Goal: Task Accomplishment & Management: Manage account settings

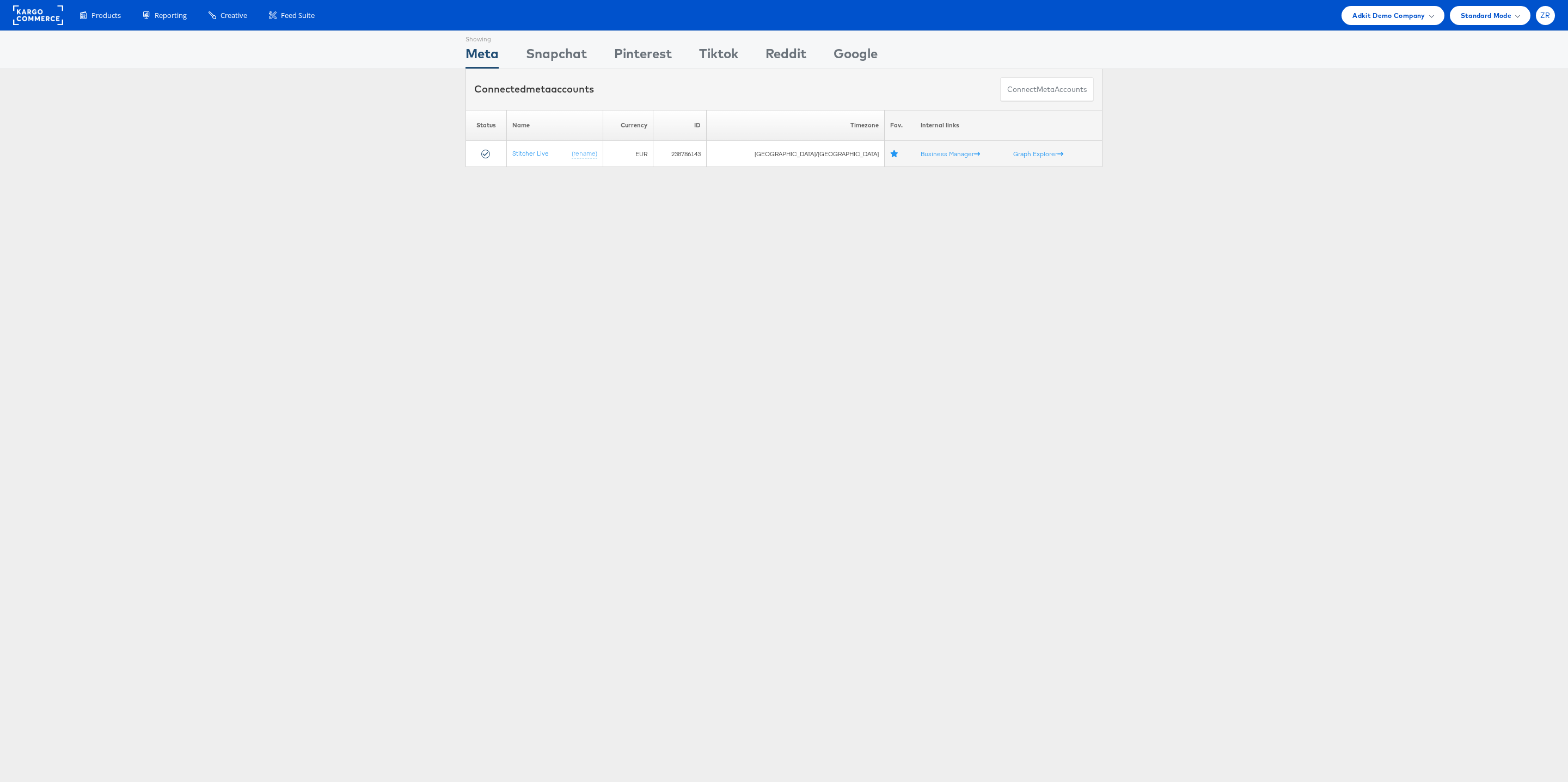
click at [1545, 16] on span "ZR" at bounding box center [1545, 16] width 10 height 7
click at [1502, 100] on link "Internal Dashboard" at bounding box center [1499, 103] width 93 height 11
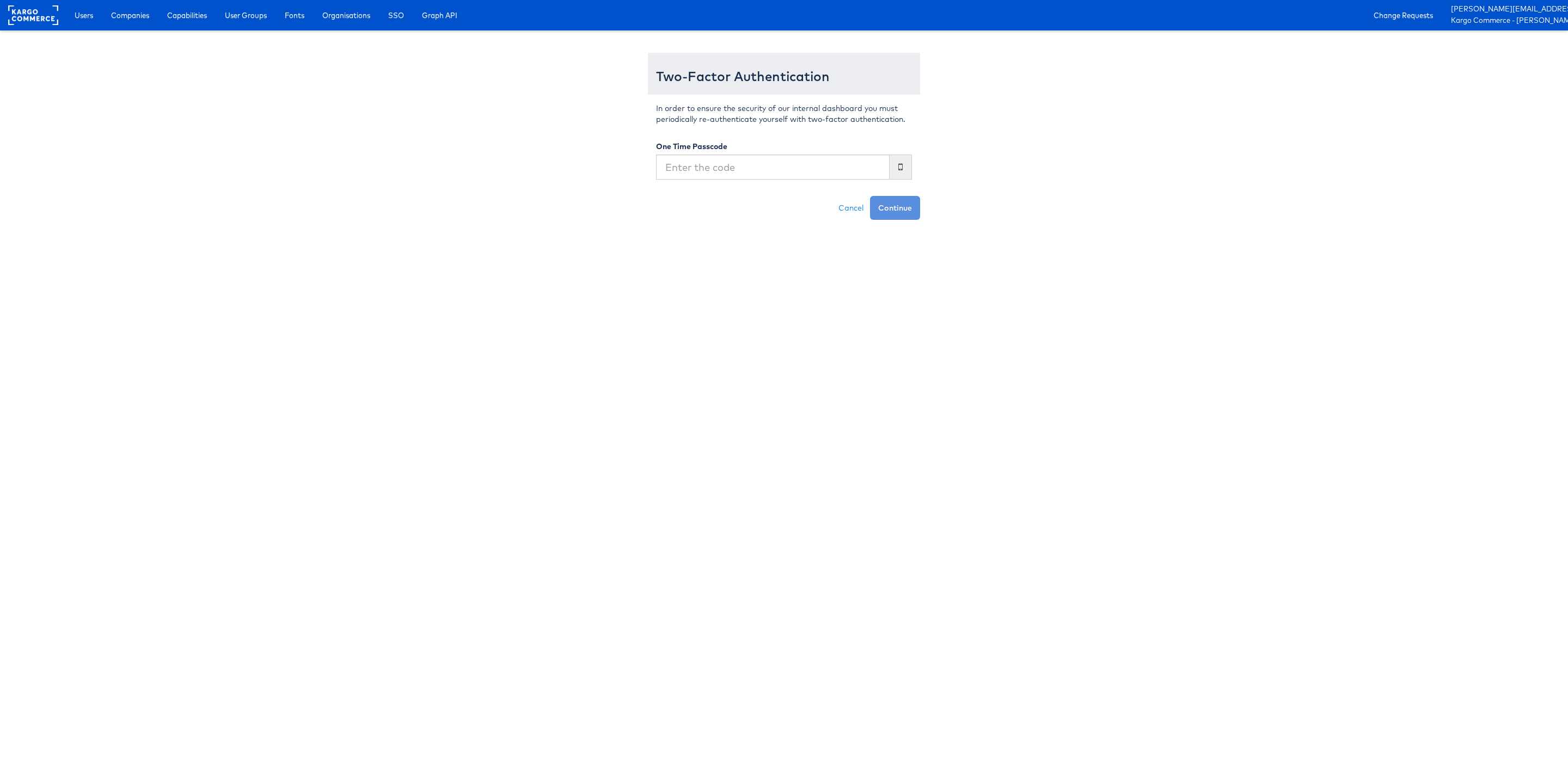
click at [702, 164] on input "text" at bounding box center [773, 167] width 234 height 25
type input "864961"
click at [870, 196] on button "Continue" at bounding box center [895, 208] width 50 height 24
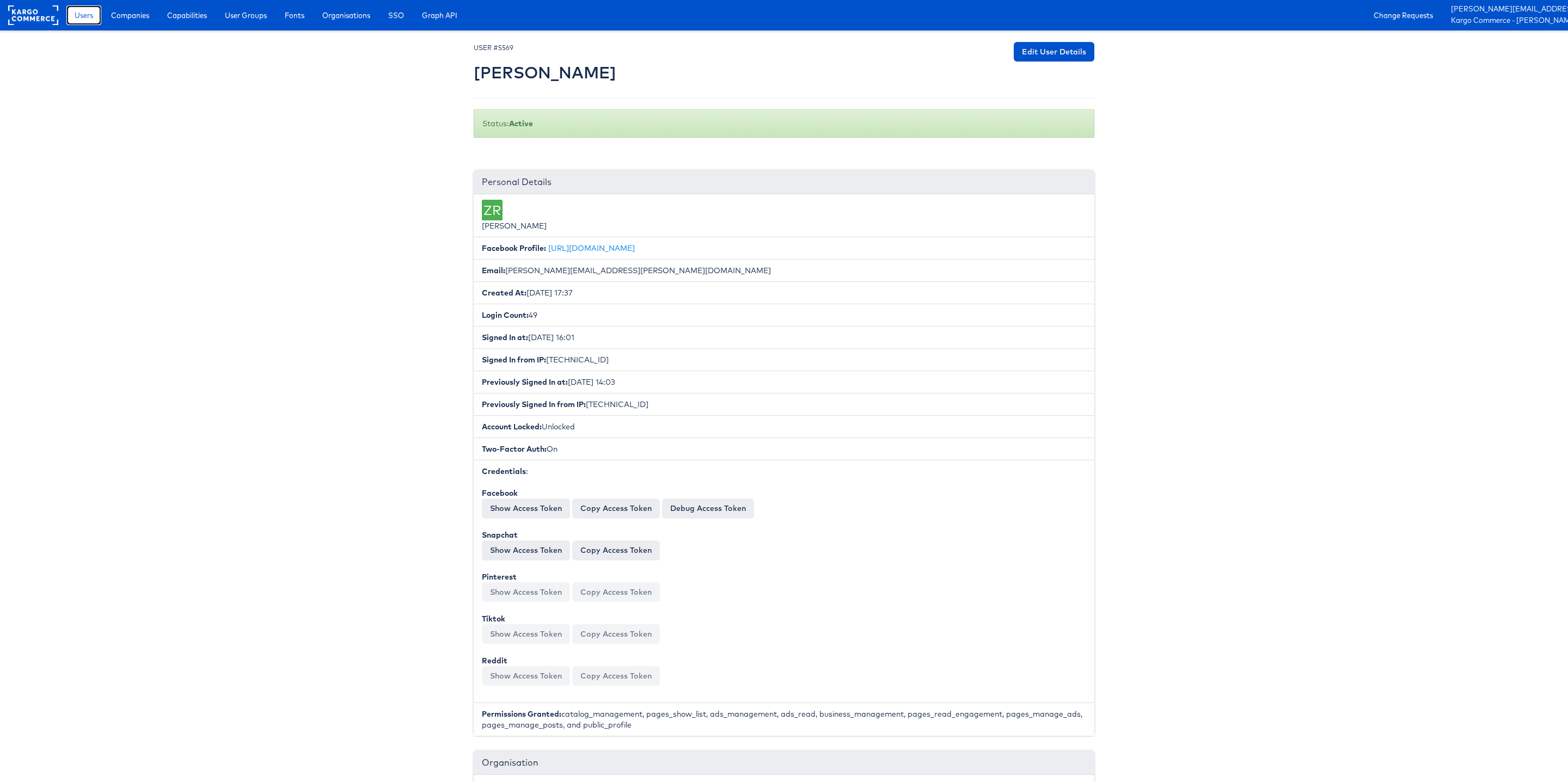
click at [89, 17] on span "Users" at bounding box center [84, 15] width 18 height 11
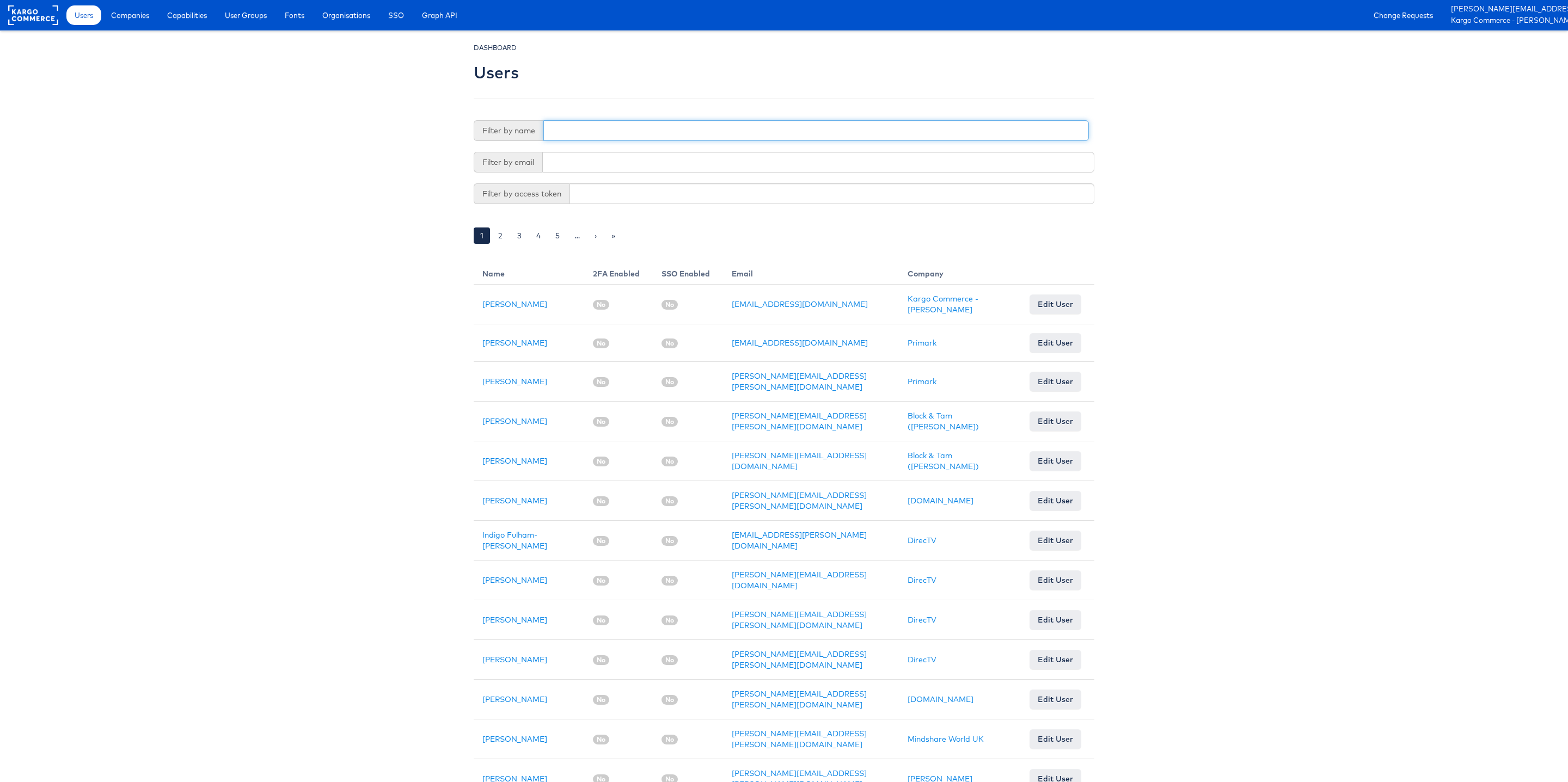
click at [597, 124] on input "text" at bounding box center [816, 131] width 545 height 21
type input "Priya"
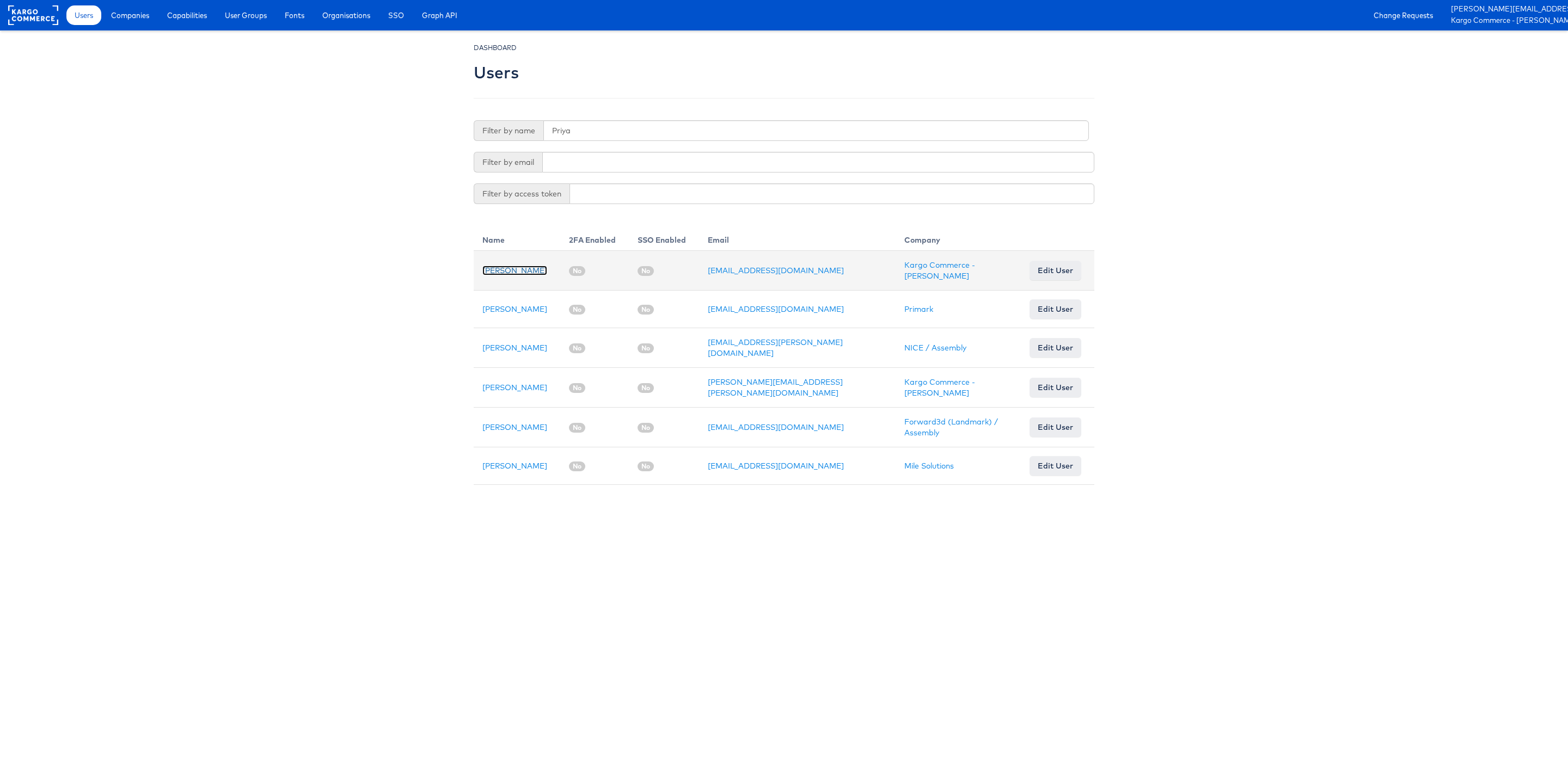
click at [491, 273] on link "[PERSON_NAME]" at bounding box center [514, 270] width 65 height 10
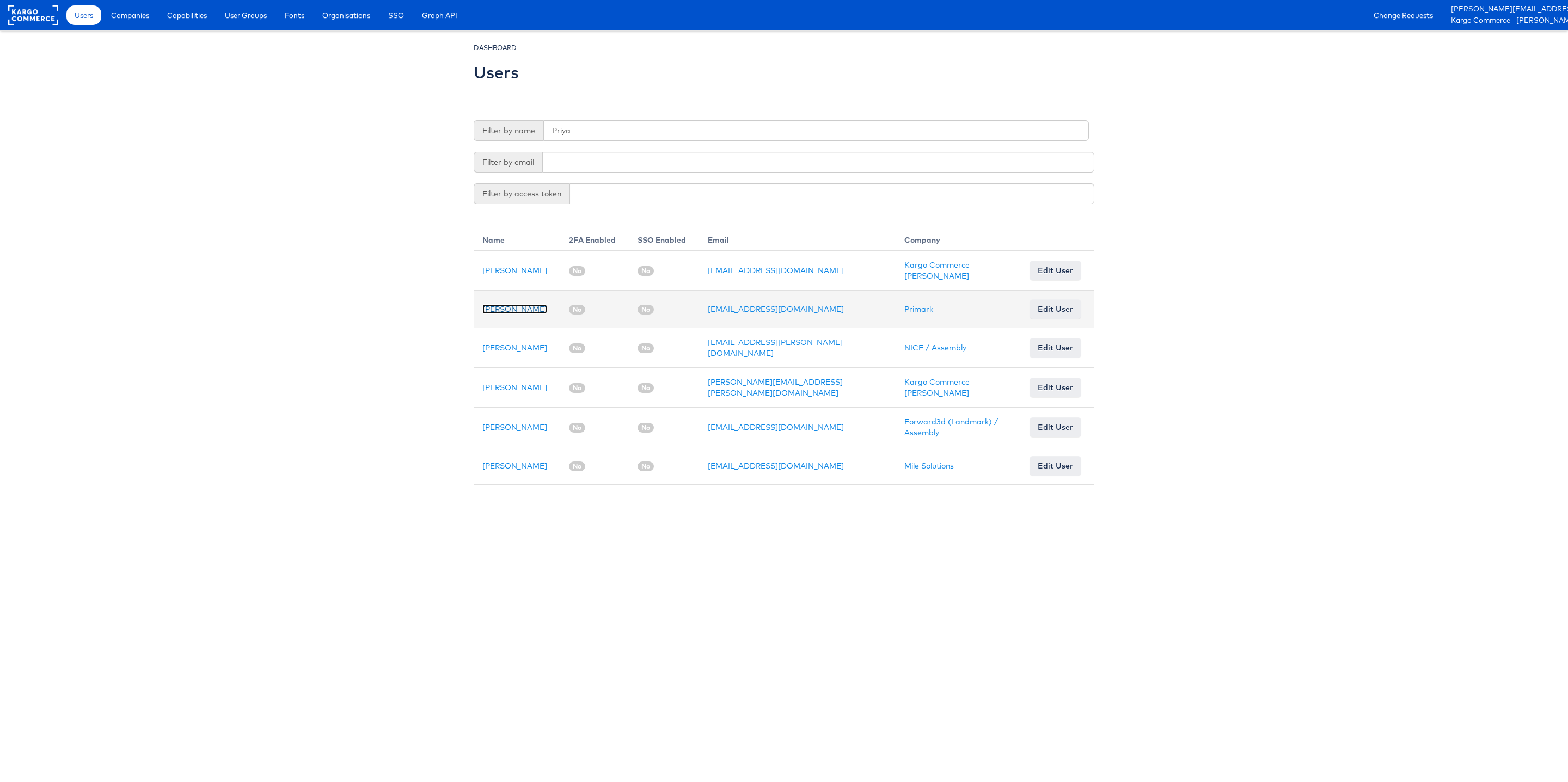
click at [508, 311] on link "[PERSON_NAME]" at bounding box center [514, 309] width 65 height 10
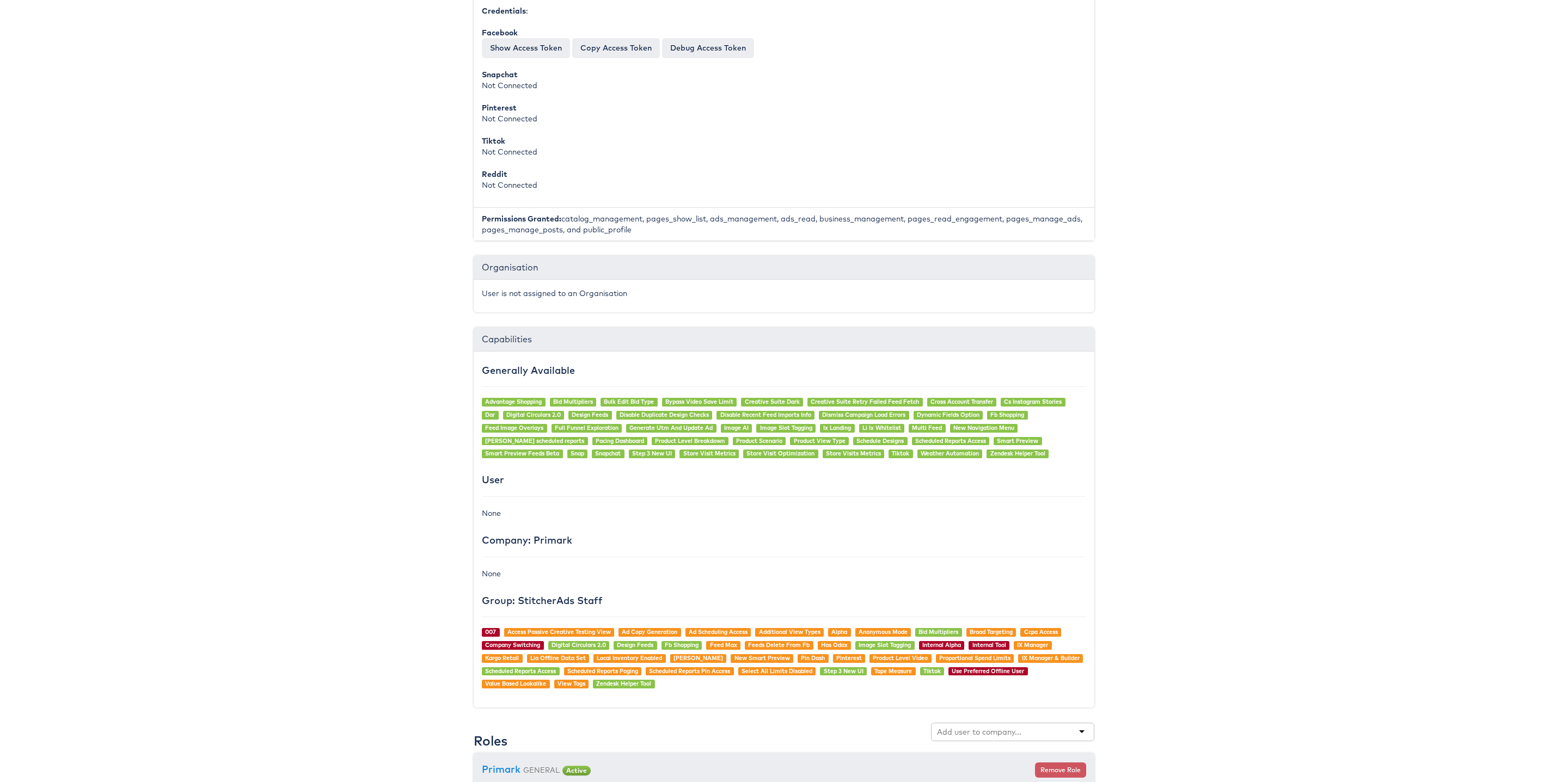
scroll to position [672, 0]
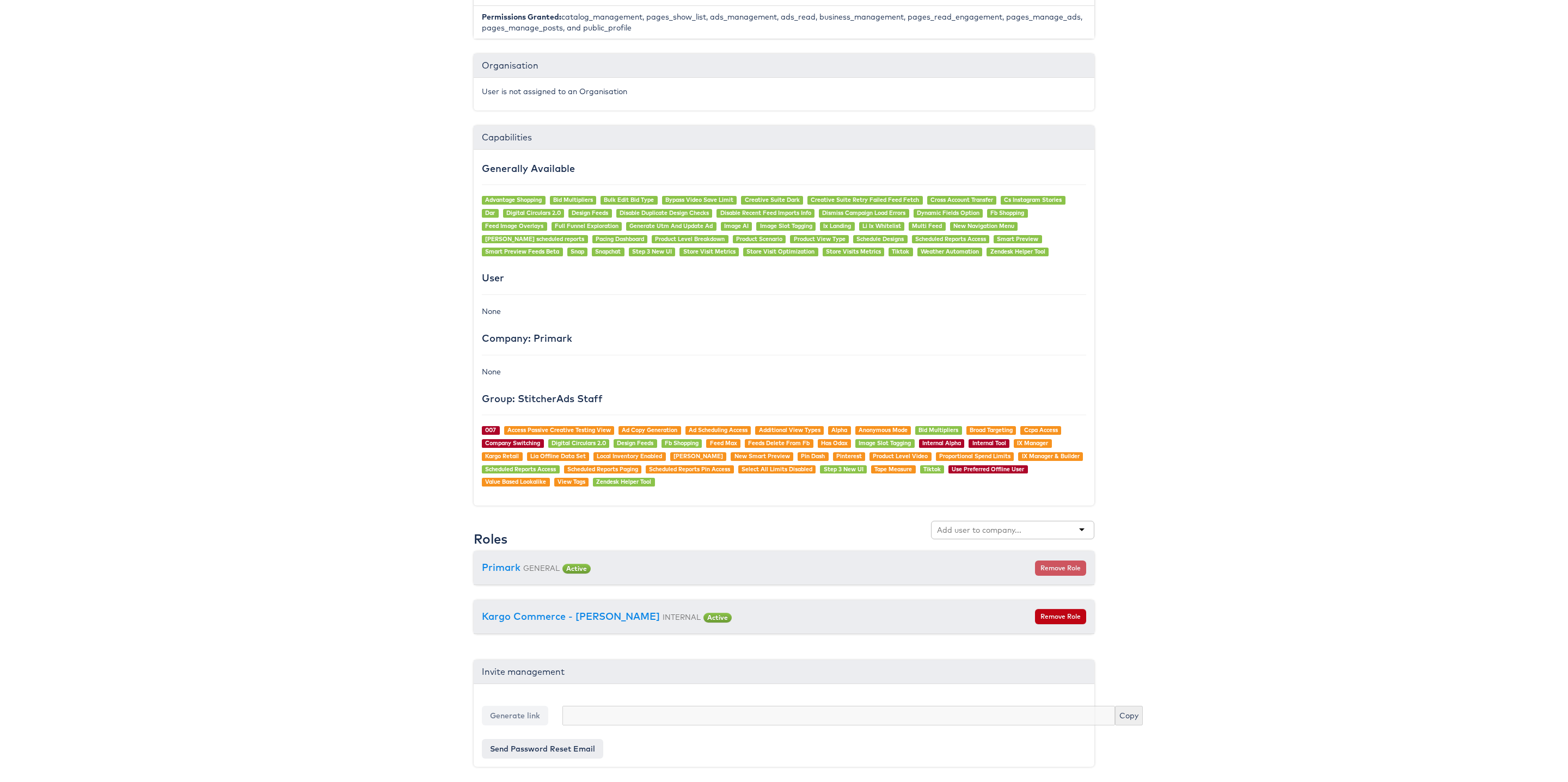
click at [959, 529] on input "text" at bounding box center [979, 530] width 86 height 11
type input "Priya"
click at [777, 513] on div "USER #6974 Priya Shinde Edit User Details Status: Active Personal Details PS Pr…" at bounding box center [784, 73] width 621 height 1388
click at [551, 615] on link "Kargo Commerce - [PERSON_NAME]" at bounding box center [571, 616] width 178 height 13
click at [580, 618] on link "Kargo Commerce - [PERSON_NAME]" at bounding box center [571, 616] width 178 height 13
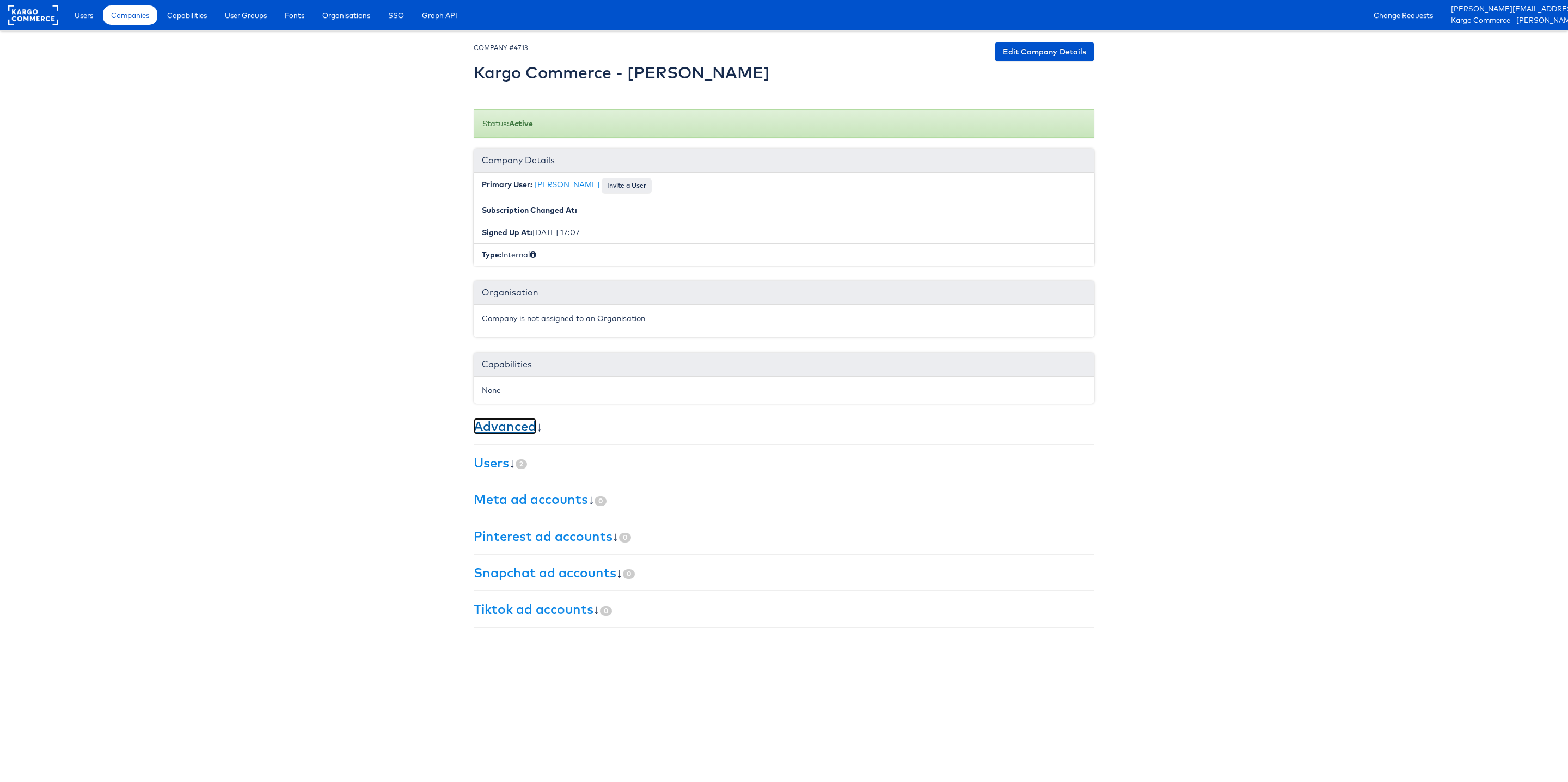
click at [493, 424] on link "Advanced" at bounding box center [505, 426] width 63 height 16
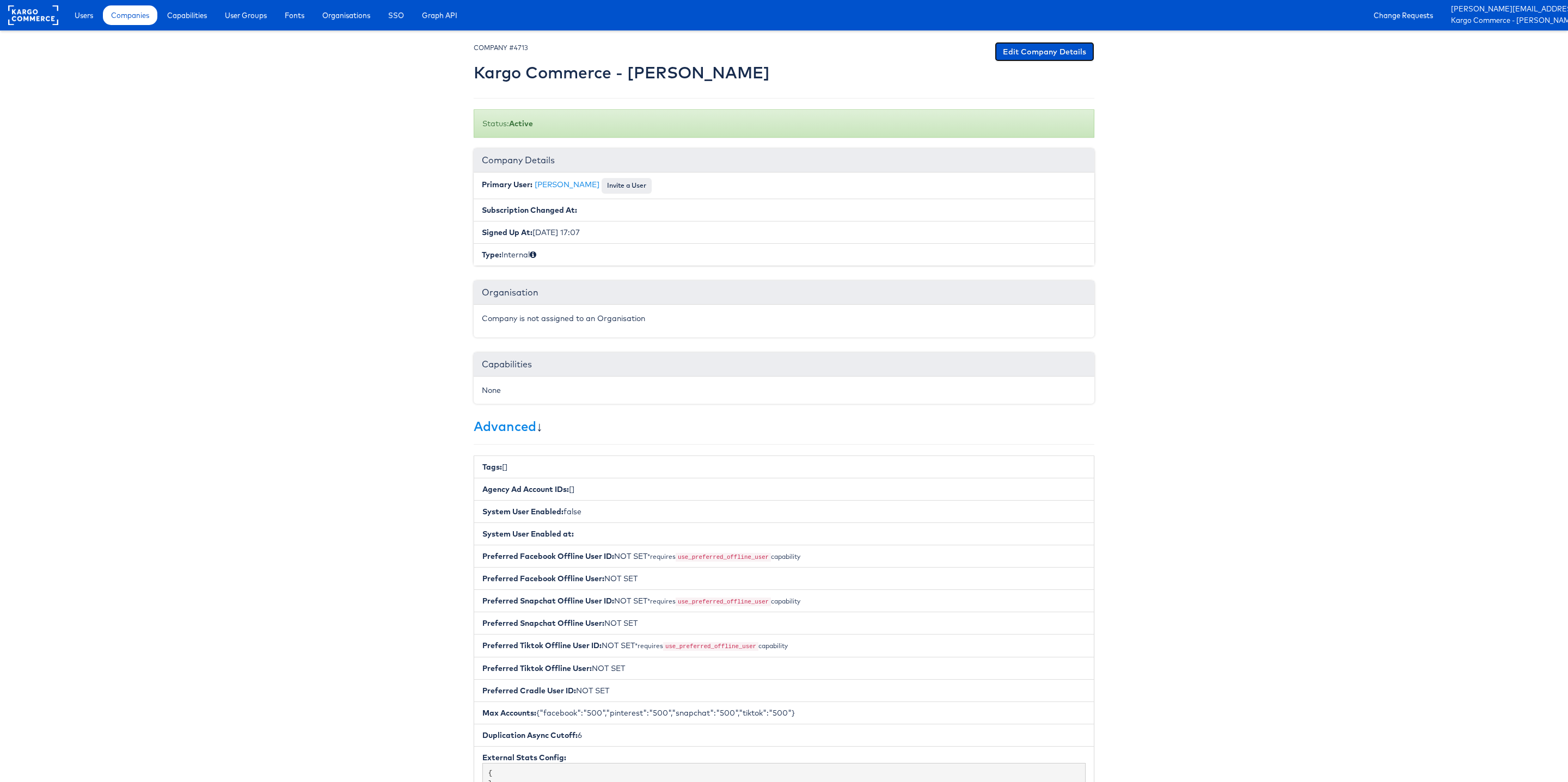
click at [1046, 51] on link "Edit Company Details" at bounding box center [1045, 52] width 100 height 19
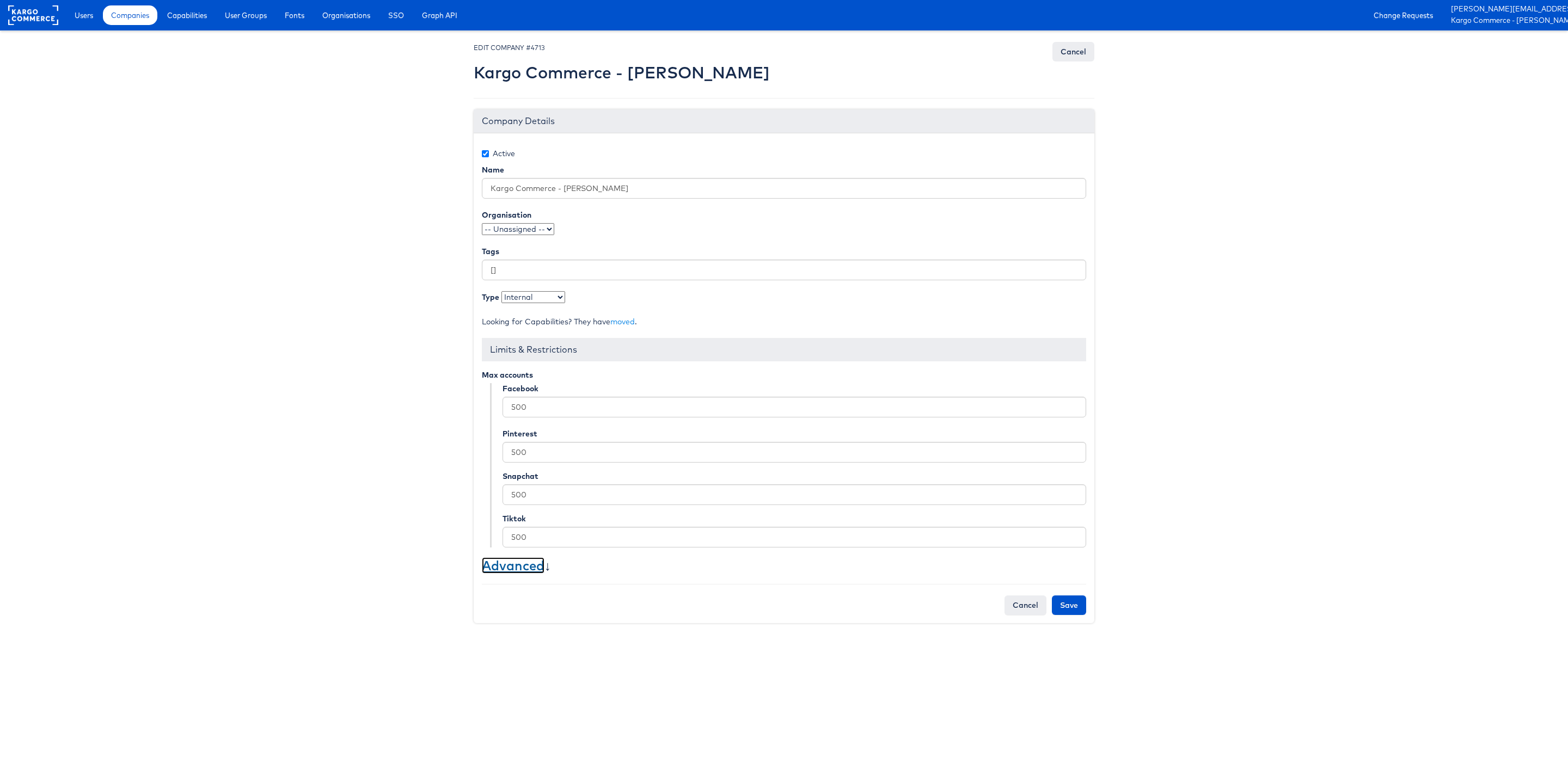
click at [505, 570] on link "Advanced" at bounding box center [513, 565] width 63 height 16
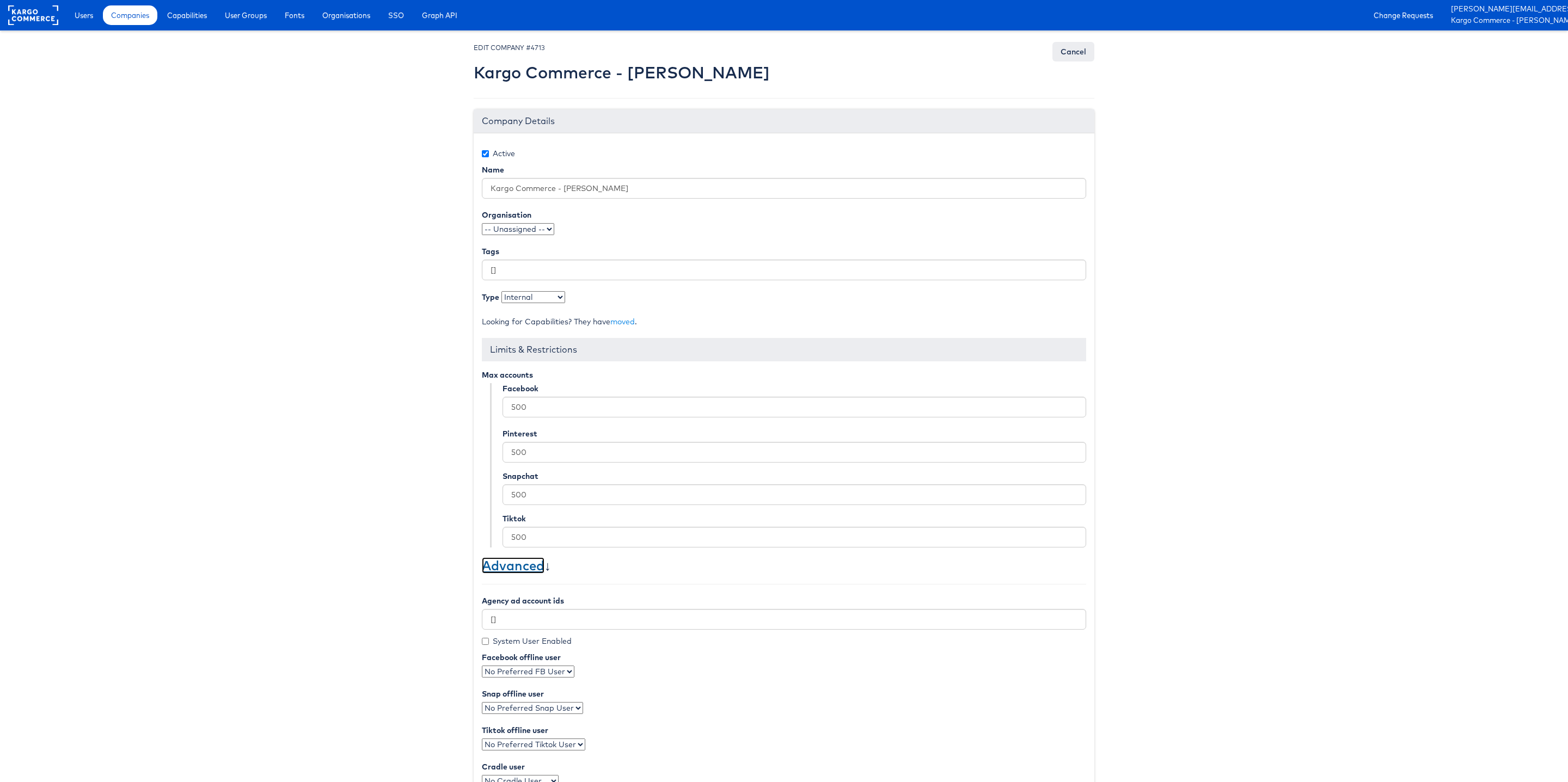
scroll to position [224, 0]
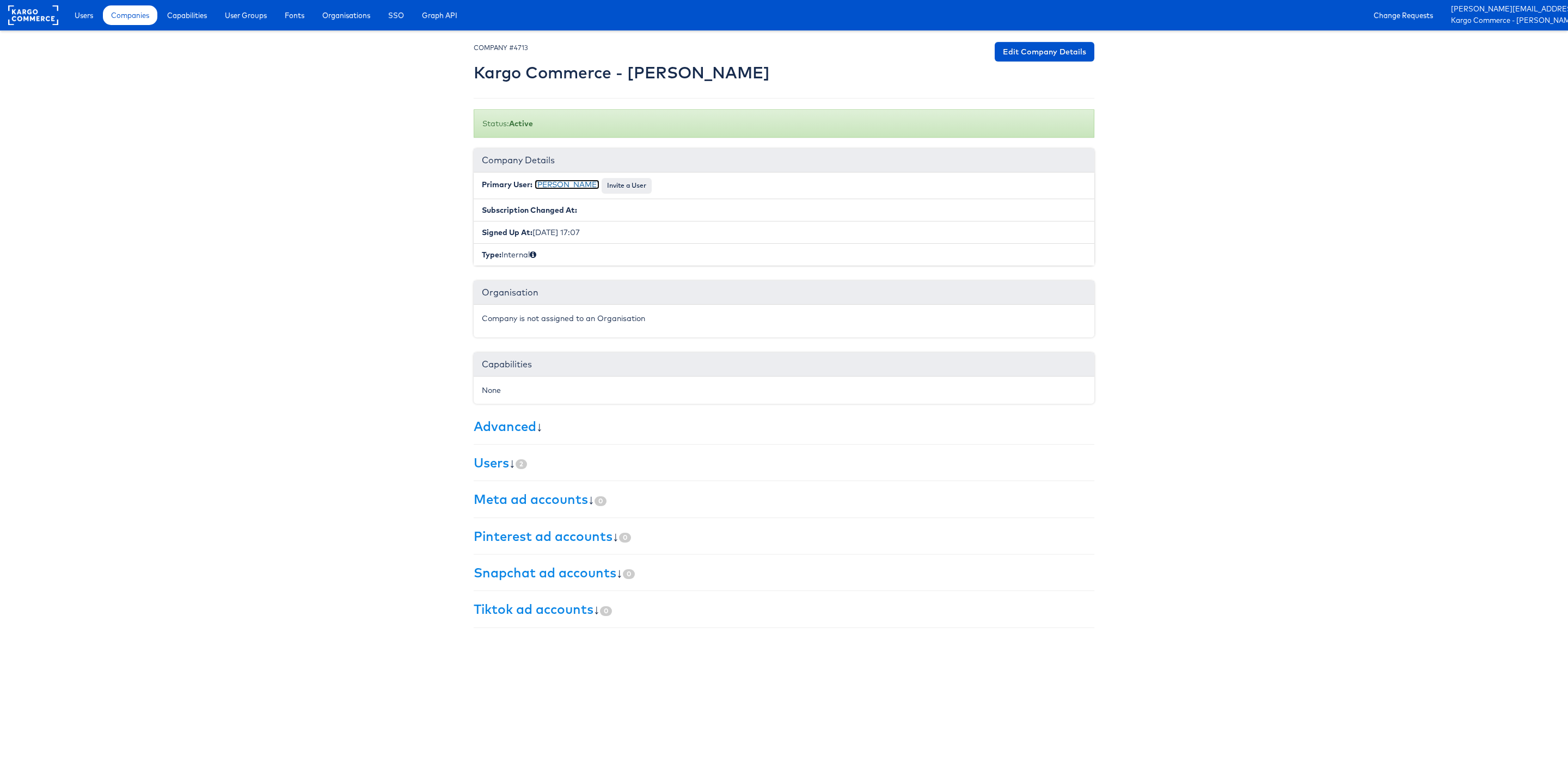
click at [561, 186] on link "[PERSON_NAME]" at bounding box center [567, 184] width 65 height 10
click at [78, 12] on span "Users" at bounding box center [84, 15] width 18 height 11
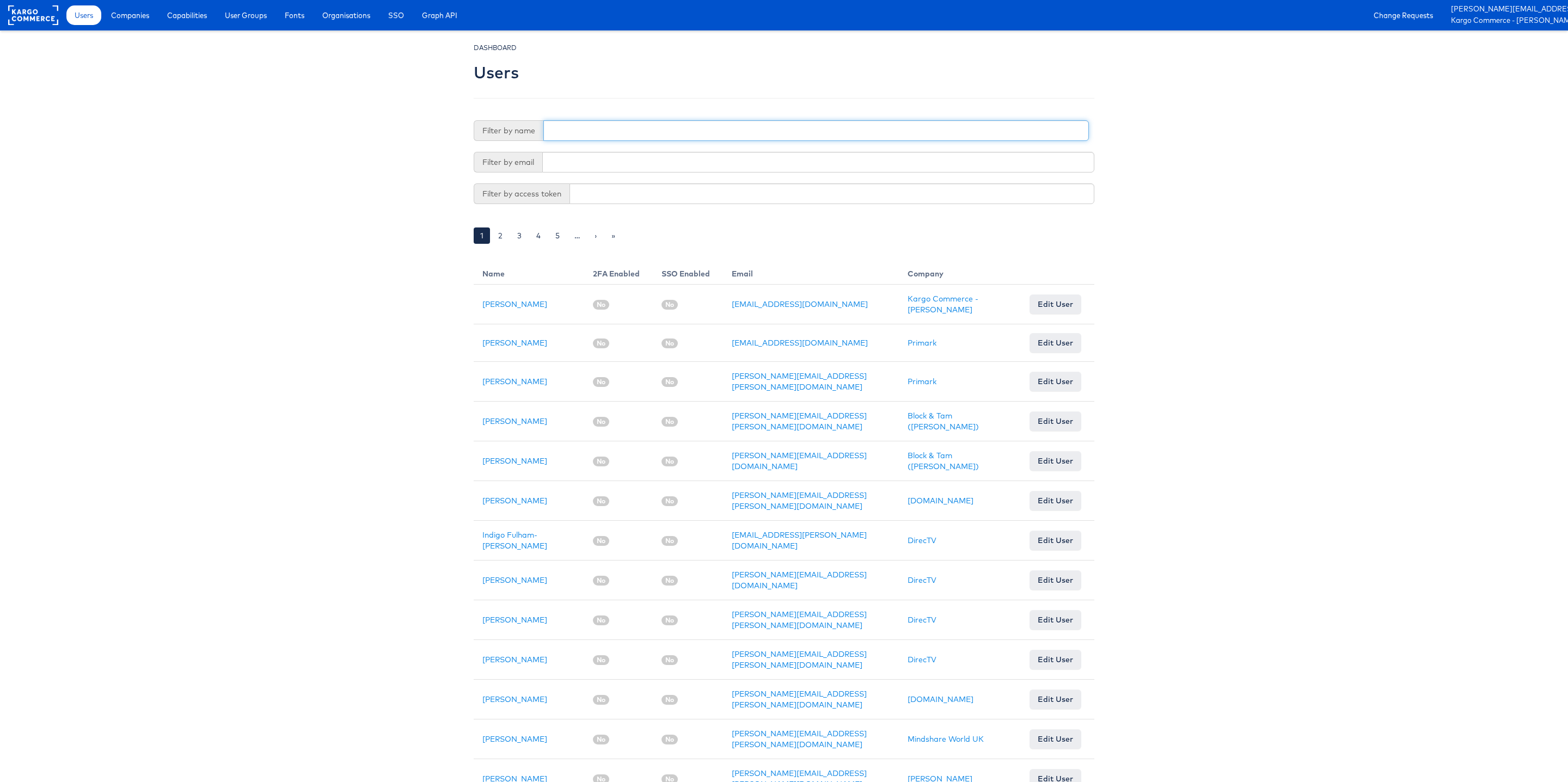
click at [572, 129] on input "text" at bounding box center [816, 131] width 545 height 21
type input "Pri"
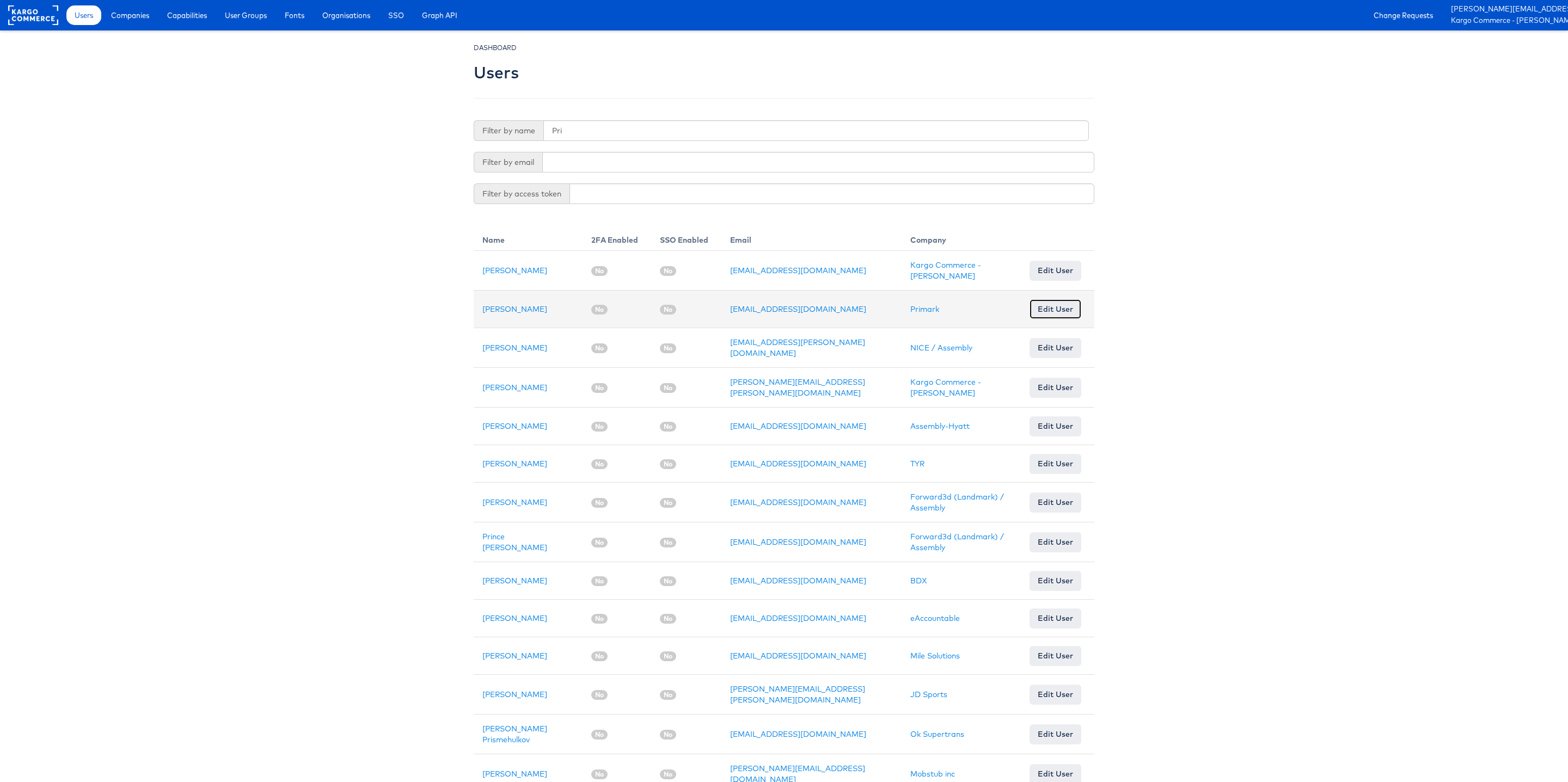
click at [1050, 317] on link "Edit User" at bounding box center [1055, 309] width 52 height 19
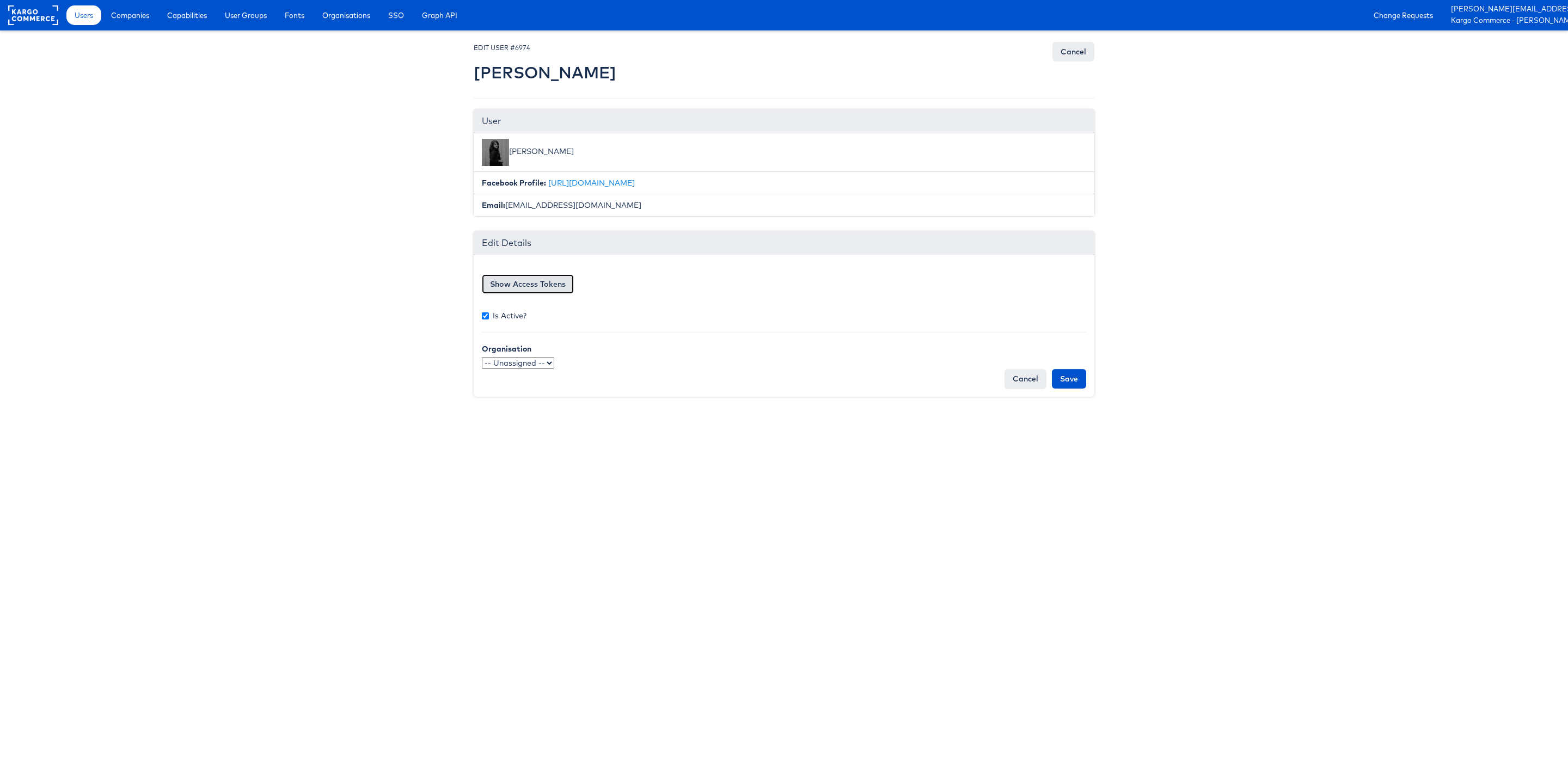
click at [567, 294] on button "Show Access Tokens" at bounding box center [528, 284] width 92 height 19
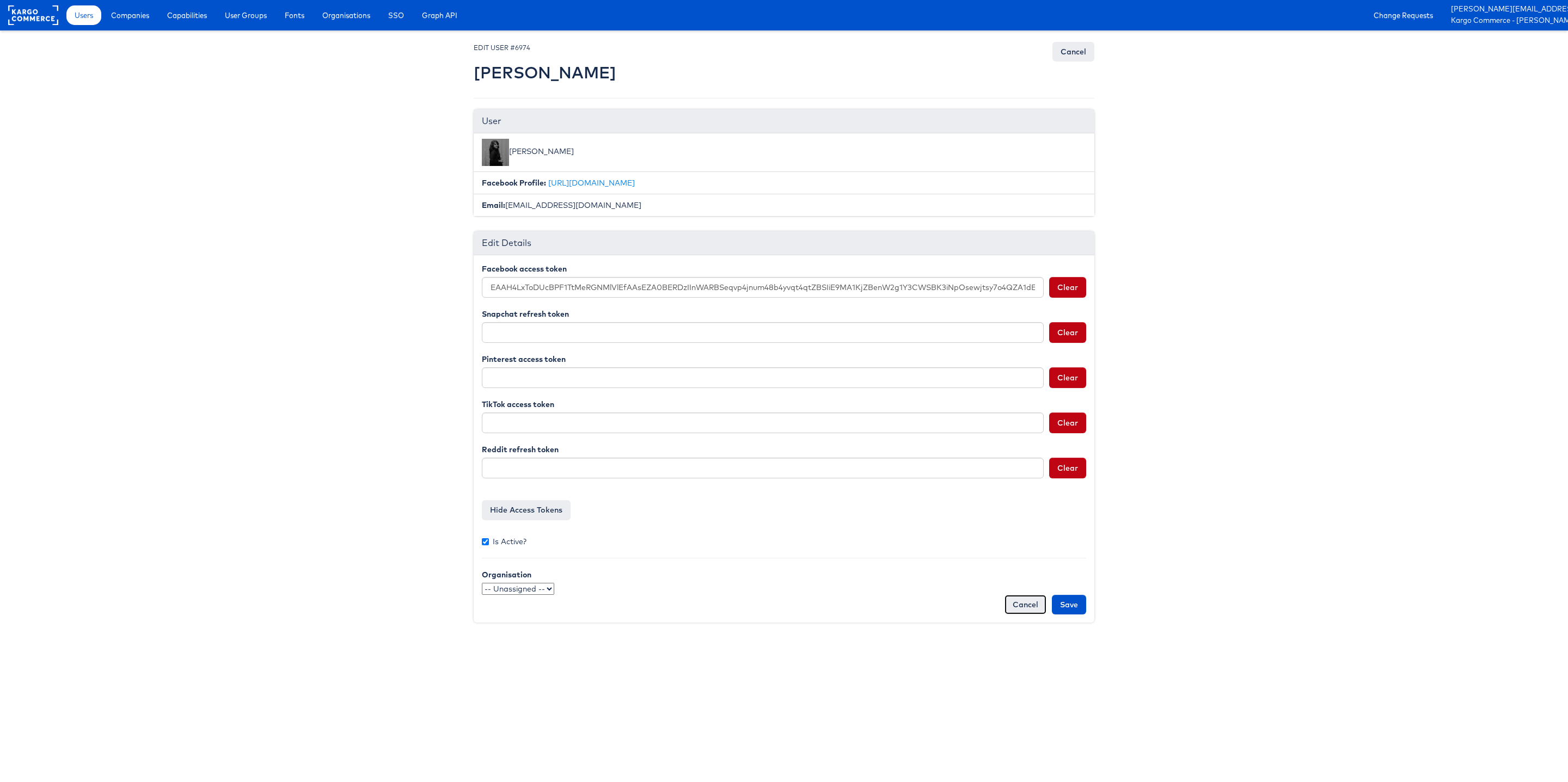
click at [1018, 611] on link "Cancel" at bounding box center [1025, 605] width 42 height 19
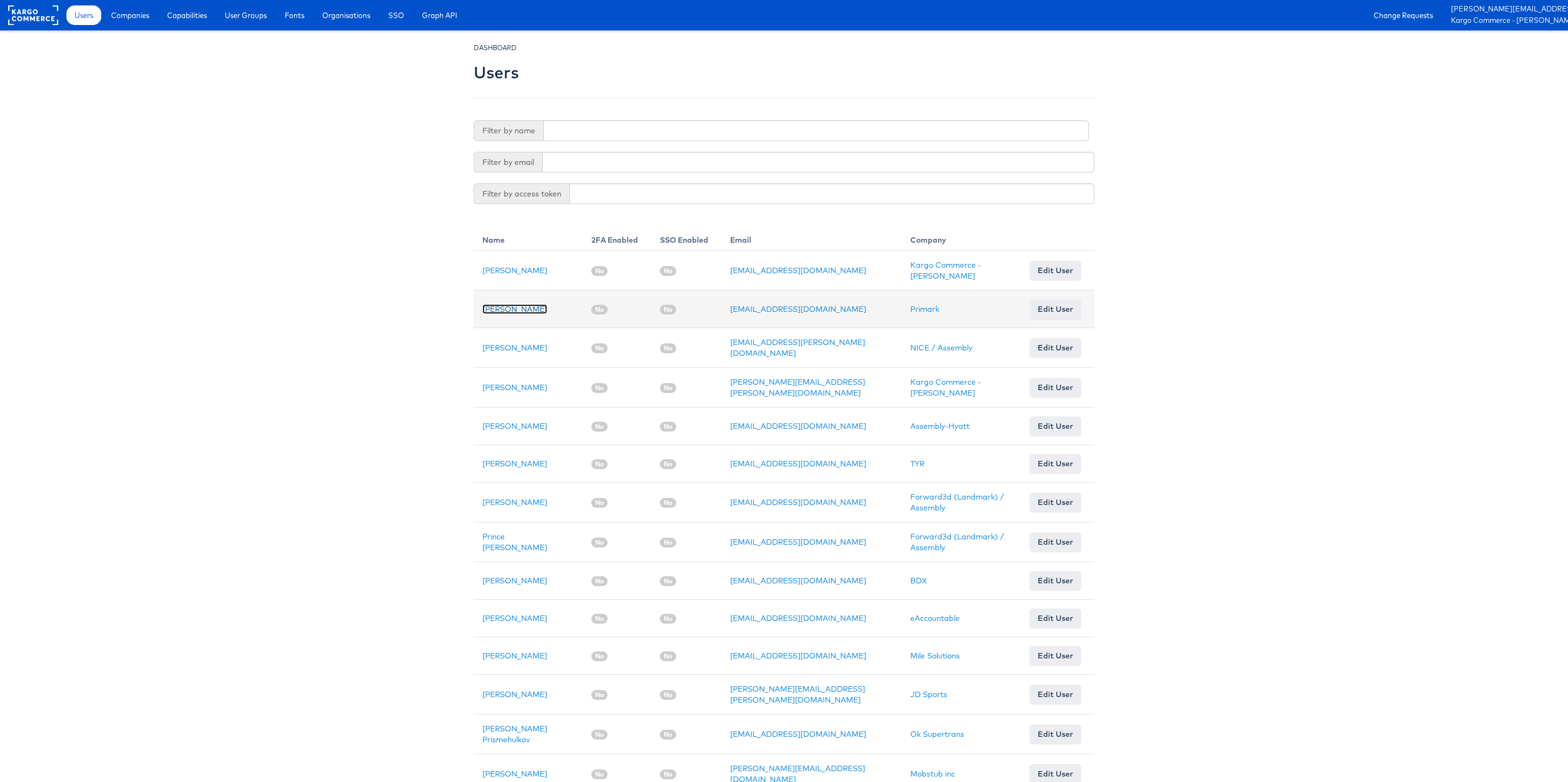
click at [503, 312] on link "[PERSON_NAME]" at bounding box center [514, 309] width 65 height 10
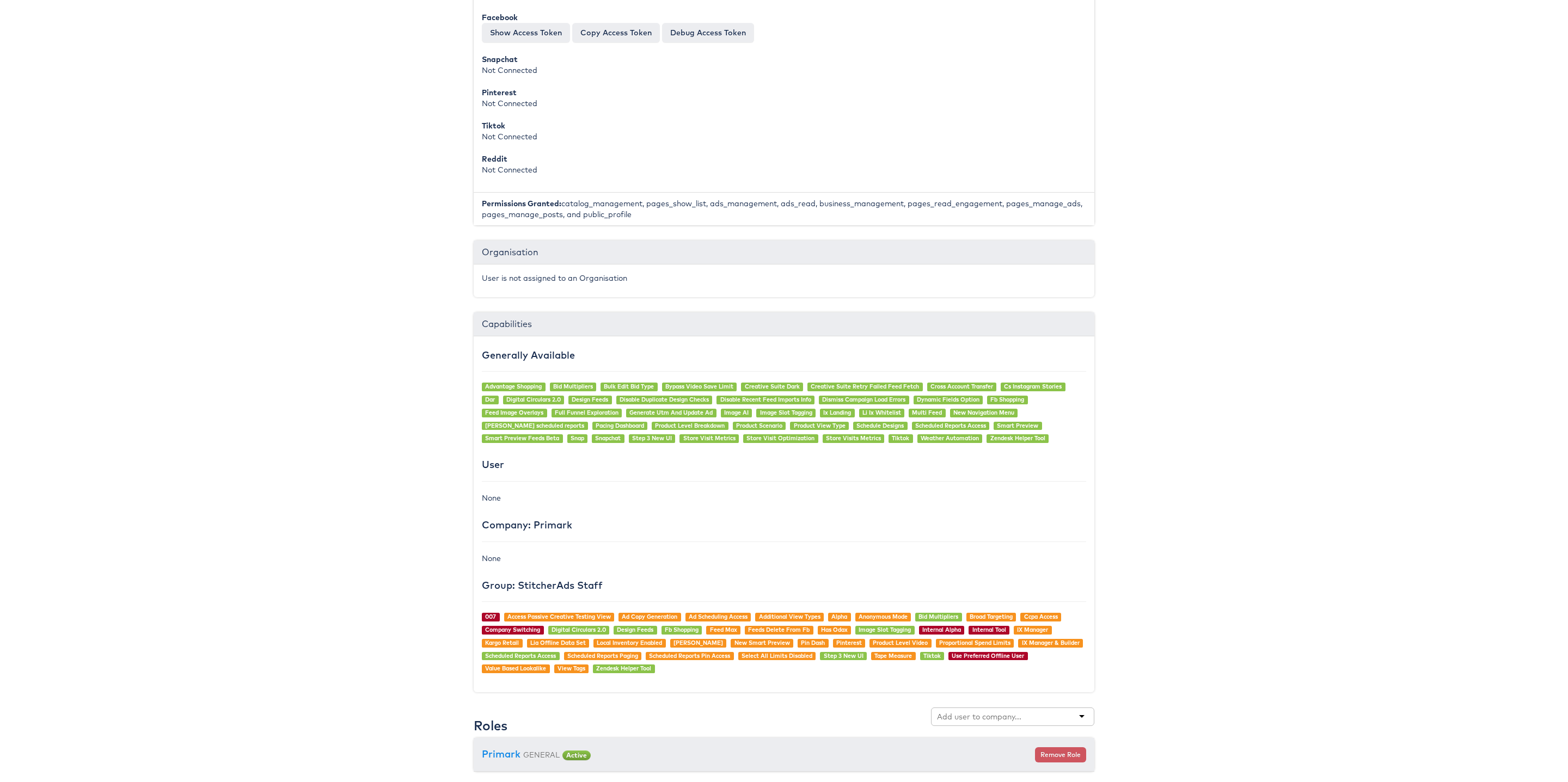
scroll to position [672, 0]
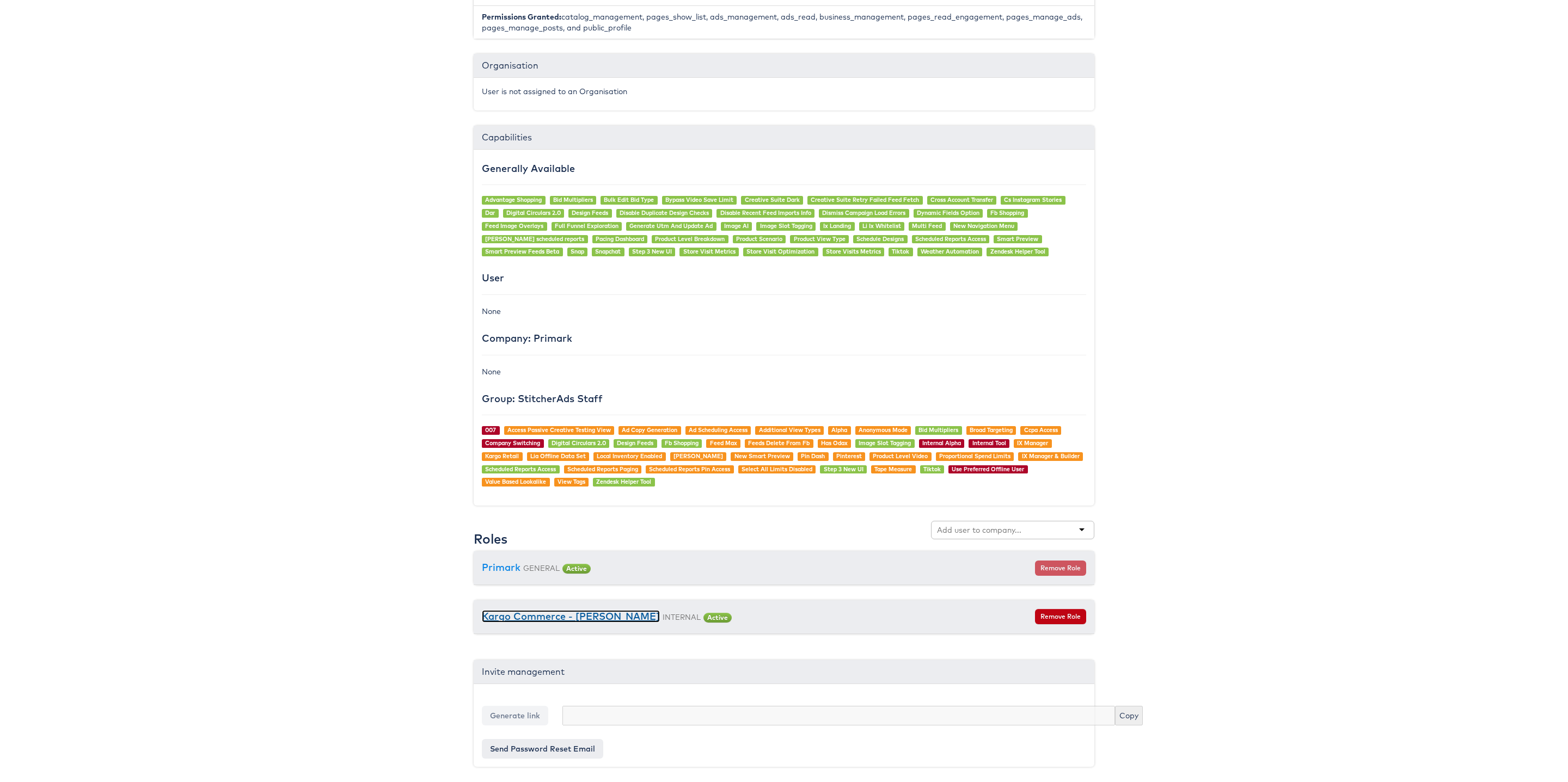
click at [544, 621] on link "Kargo Commerce - [PERSON_NAME]" at bounding box center [571, 616] width 178 height 13
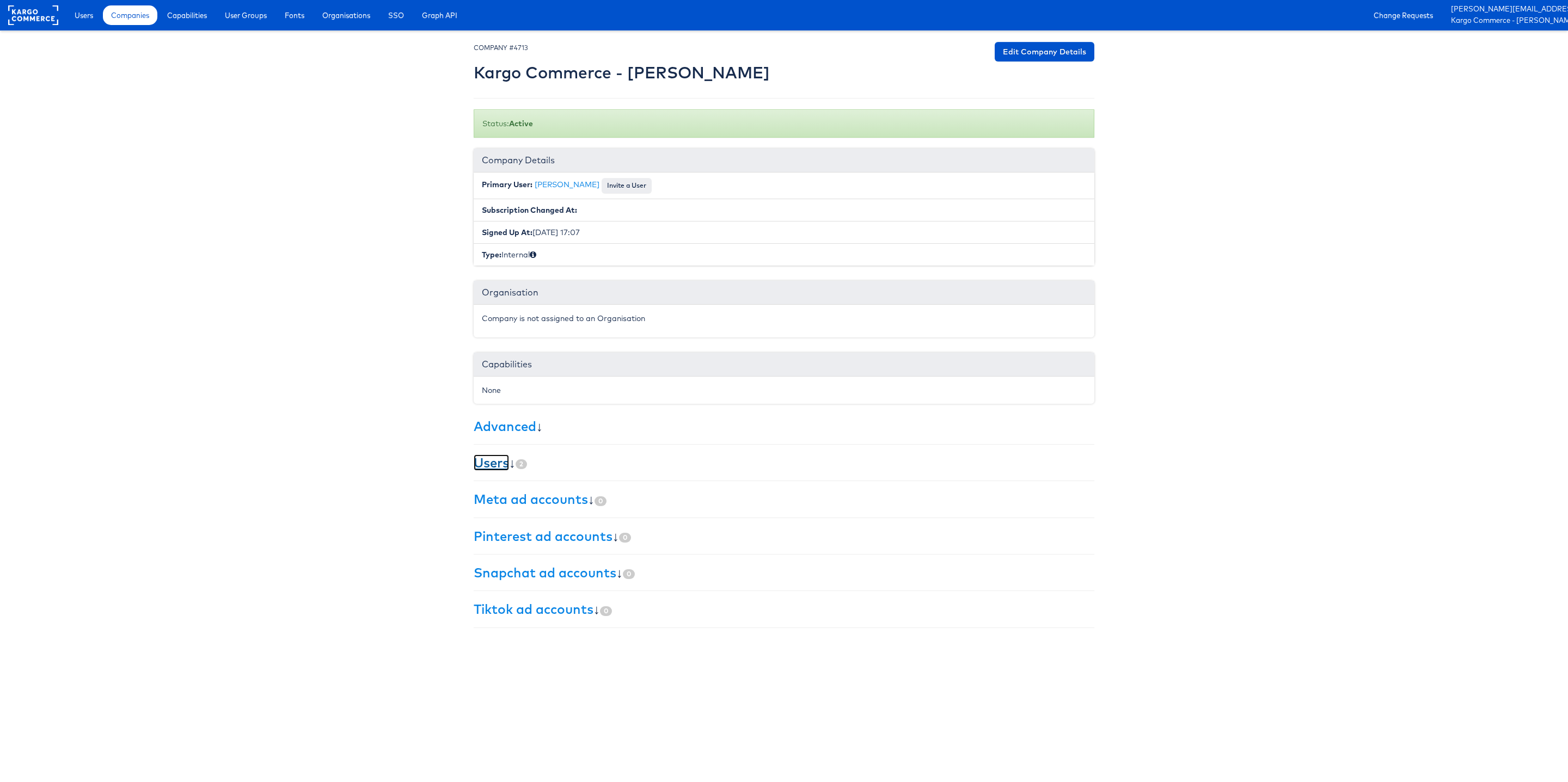
click at [488, 469] on link "Users" at bounding box center [491, 463] width 35 height 16
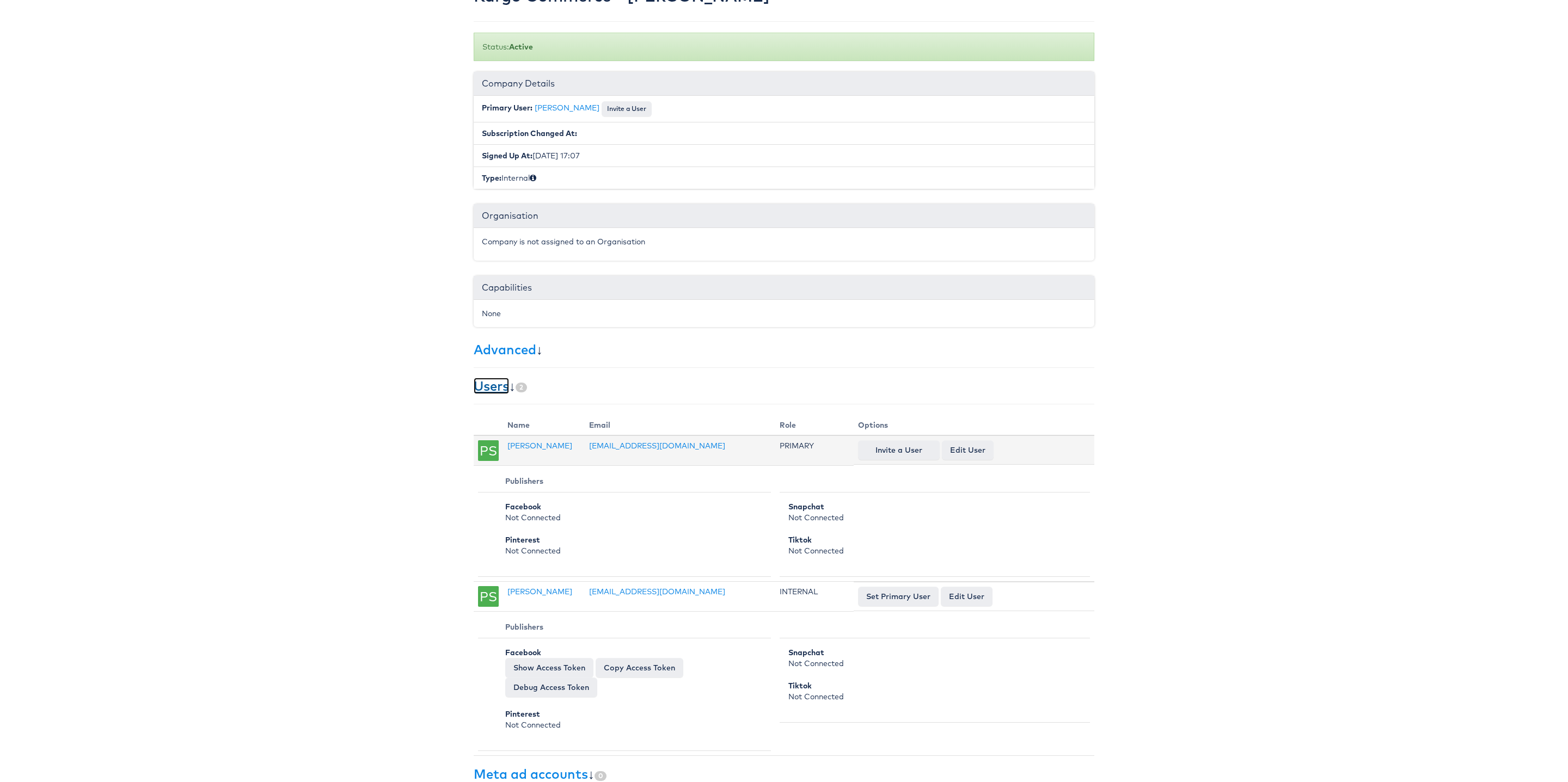
scroll to position [214, 0]
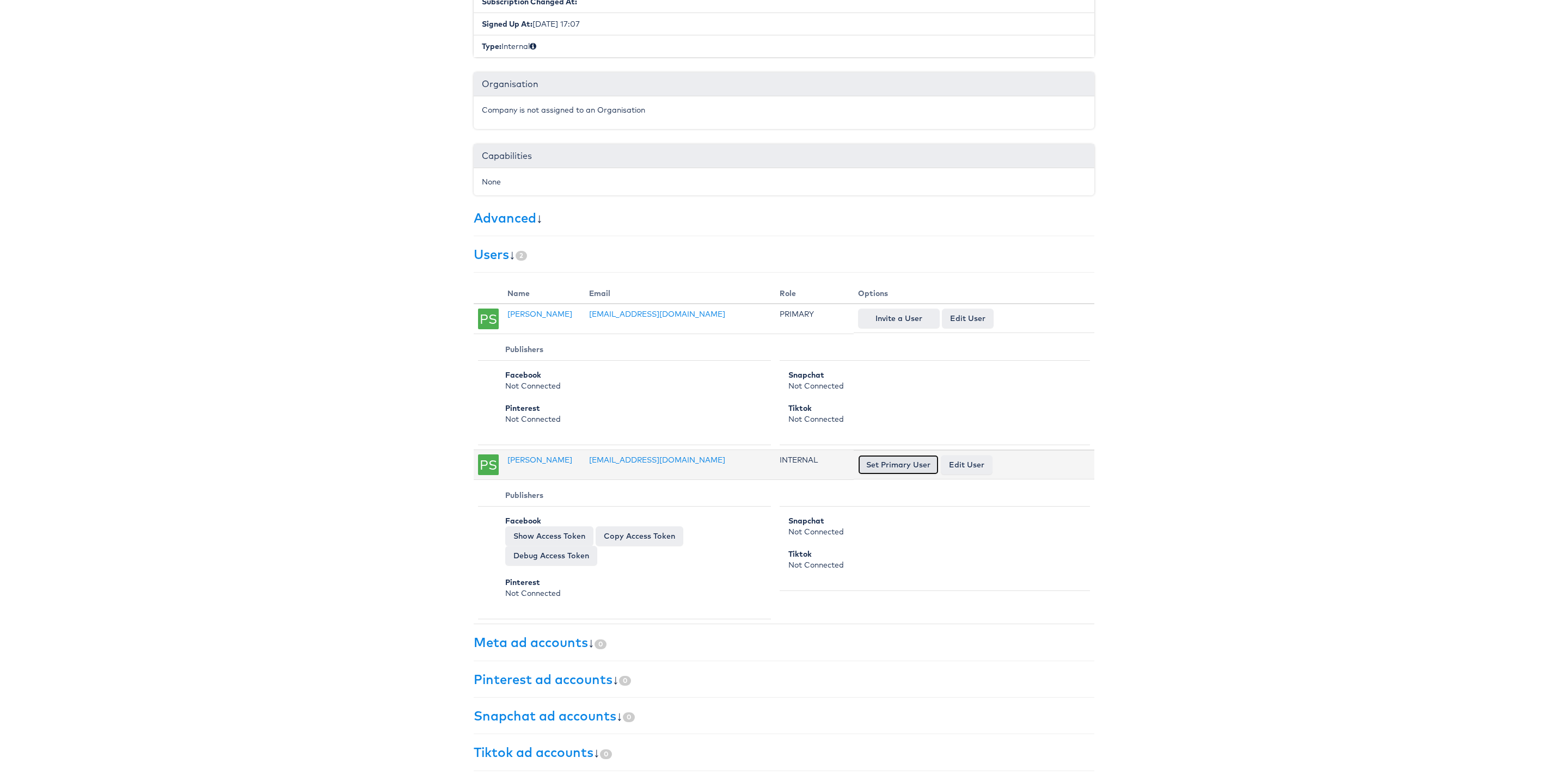
click at [895, 464] on button "Set Primary User" at bounding box center [898, 465] width 80 height 19
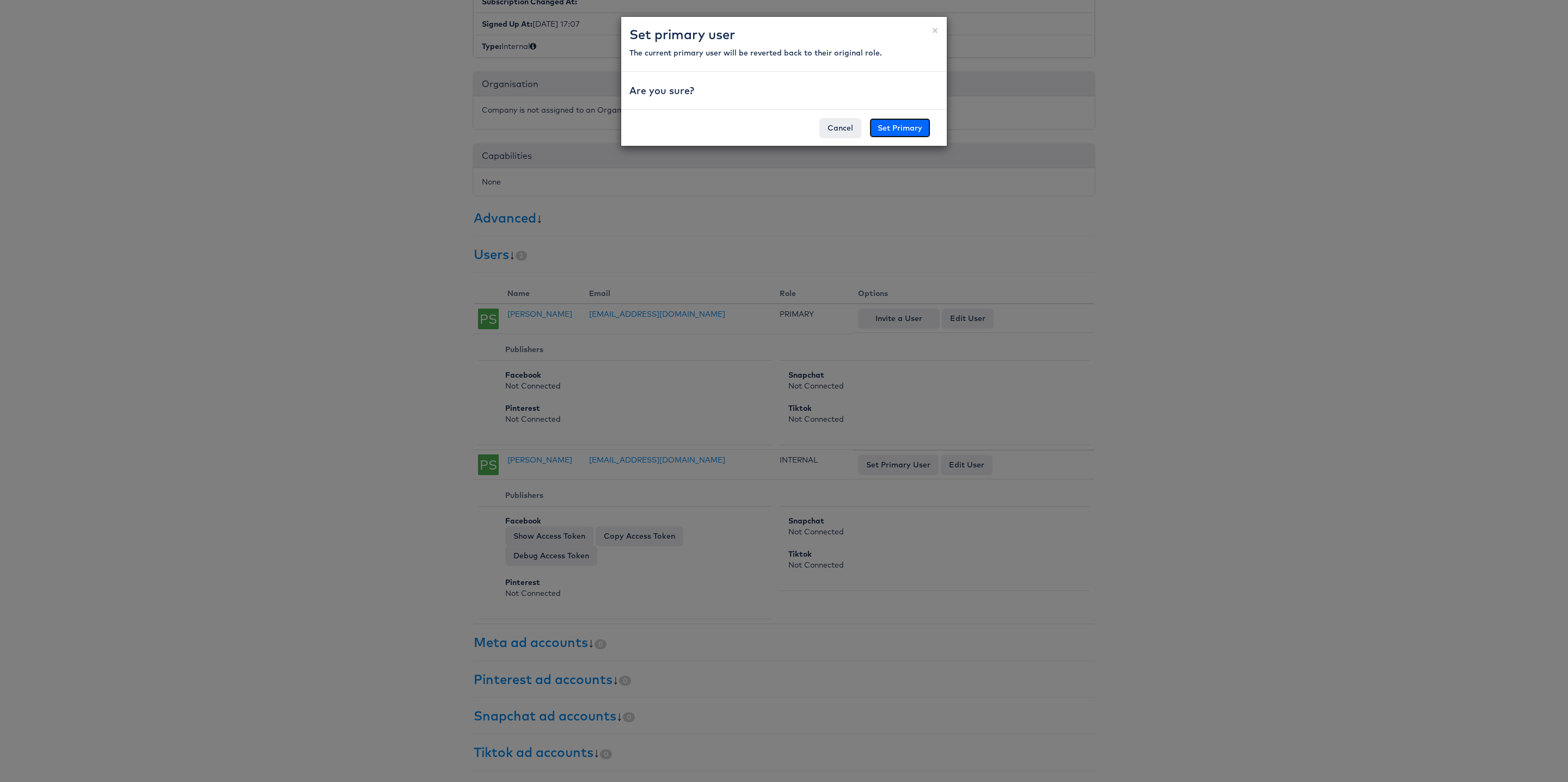
click at [887, 125] on button "Set Primary" at bounding box center [900, 128] width 61 height 19
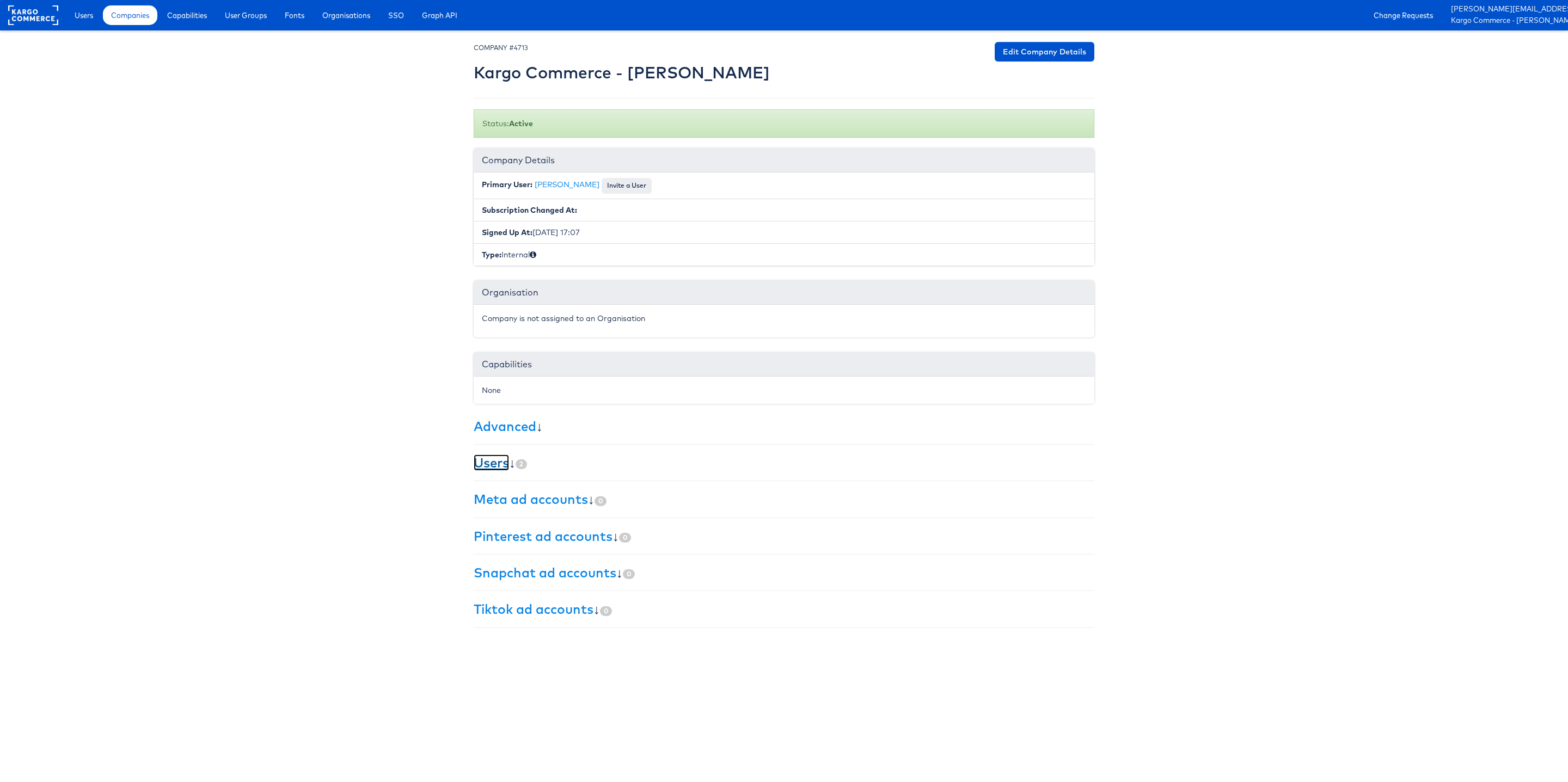
click at [489, 459] on link "Users" at bounding box center [491, 463] width 35 height 16
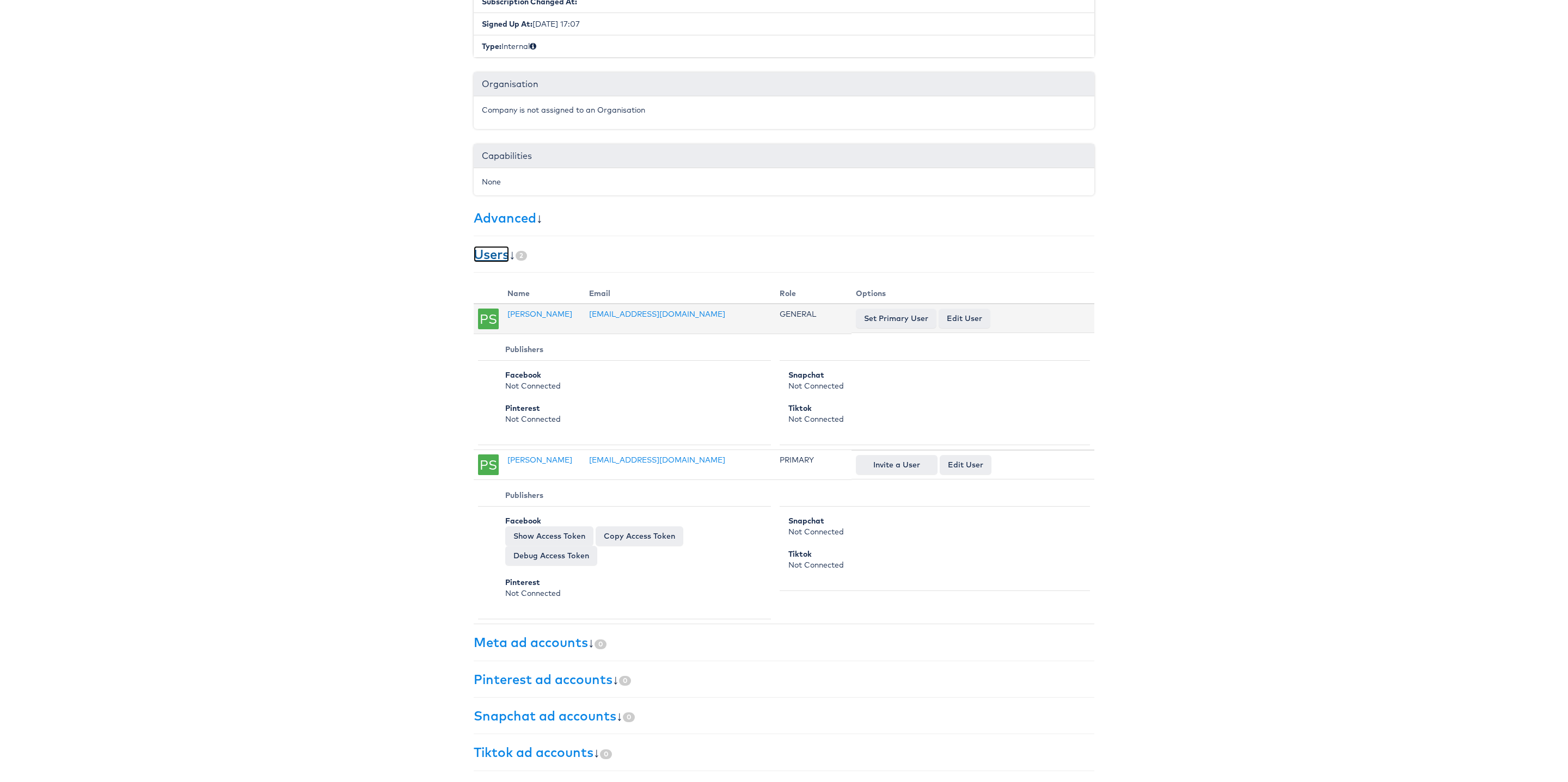
scroll to position [214, 0]
click at [645, 309] on link "[EMAIL_ADDRESS][DOMAIN_NAME]" at bounding box center [657, 314] width 136 height 10
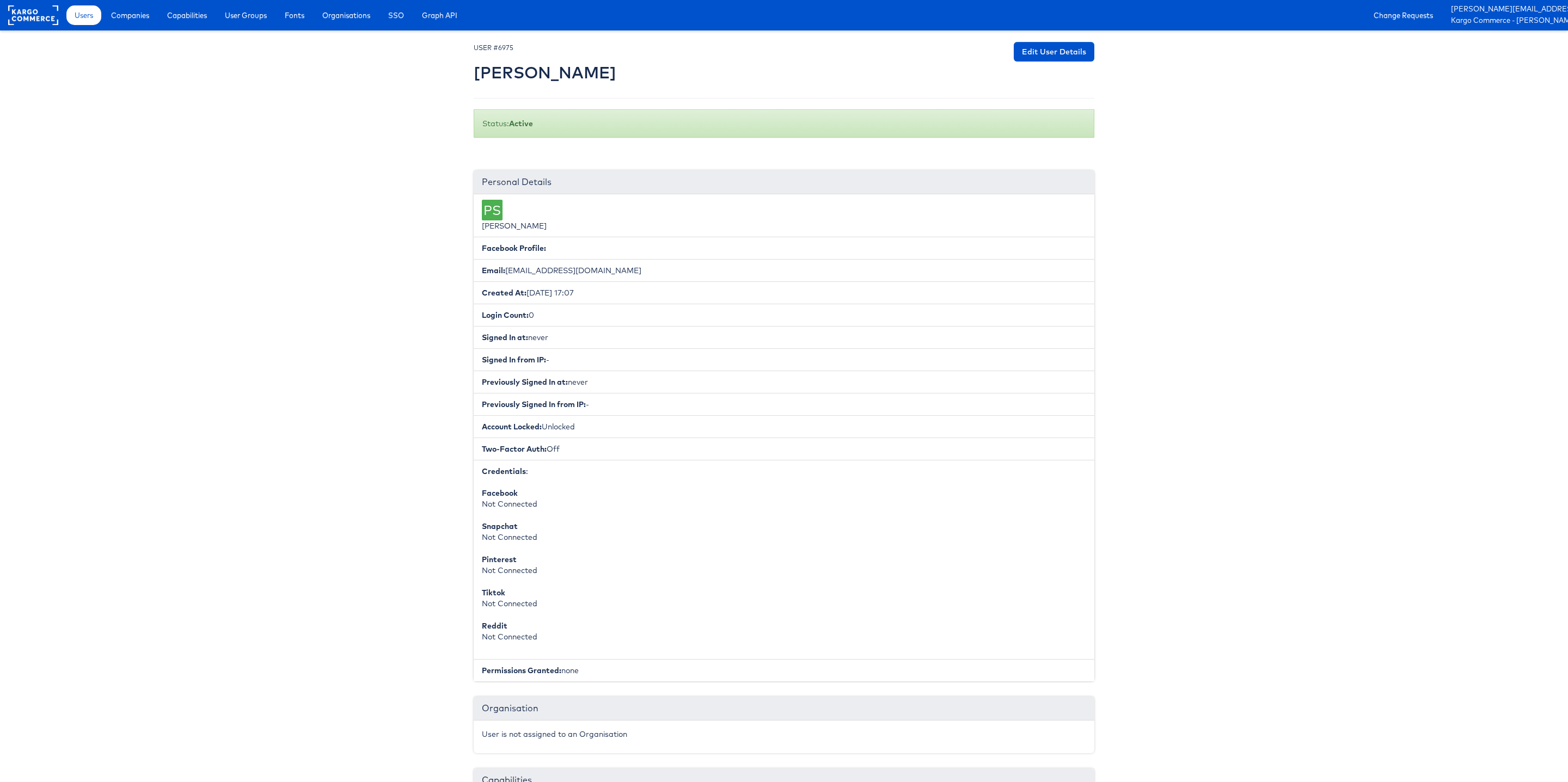
click at [1049, 42] on div "Edit User Details" at bounding box center [1054, 52] width 80 height 19
click at [1049, 44] on link "Edit User Details" at bounding box center [1054, 52] width 80 height 19
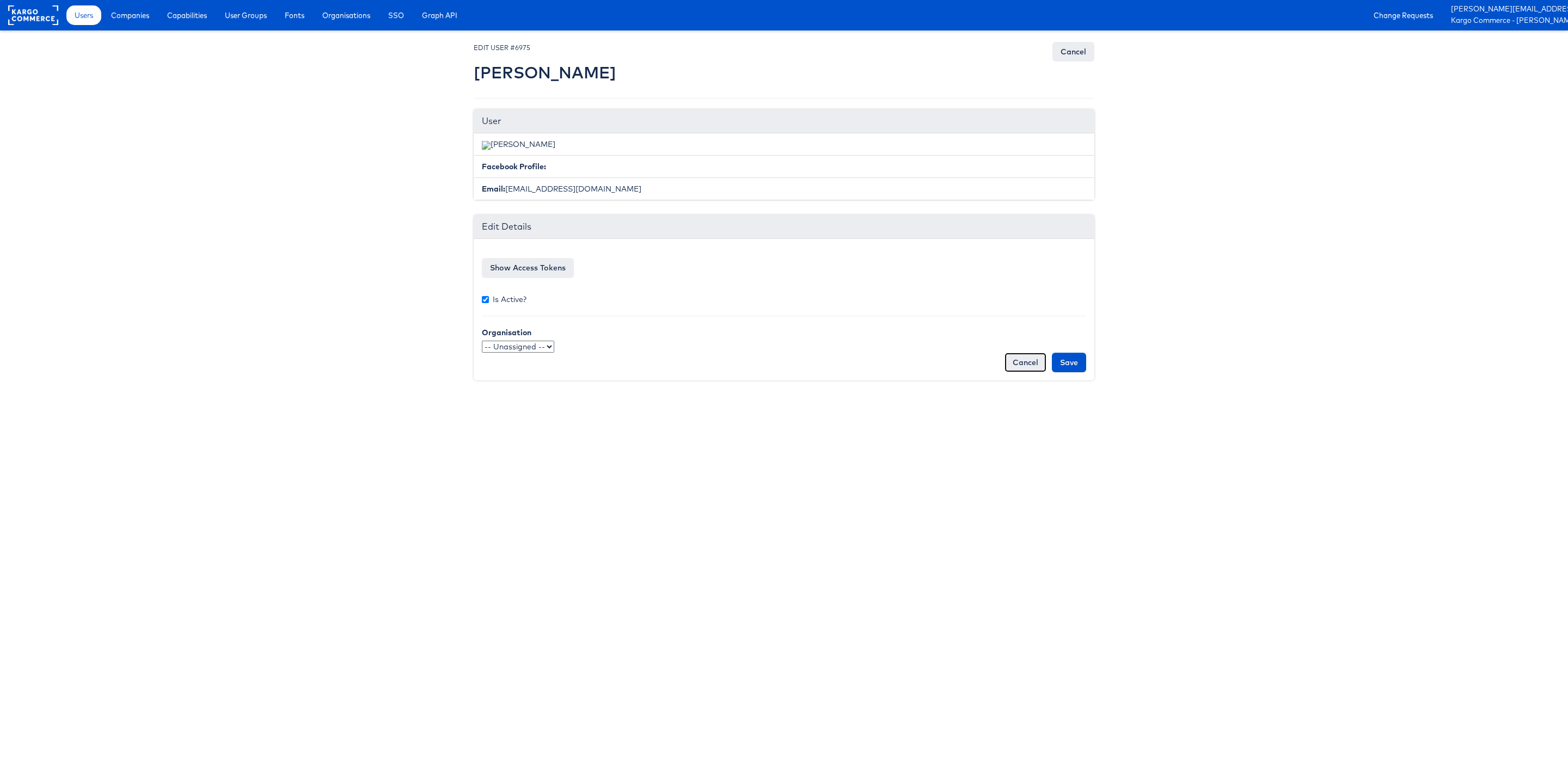
click at [1027, 368] on link "Cancel" at bounding box center [1025, 363] width 42 height 19
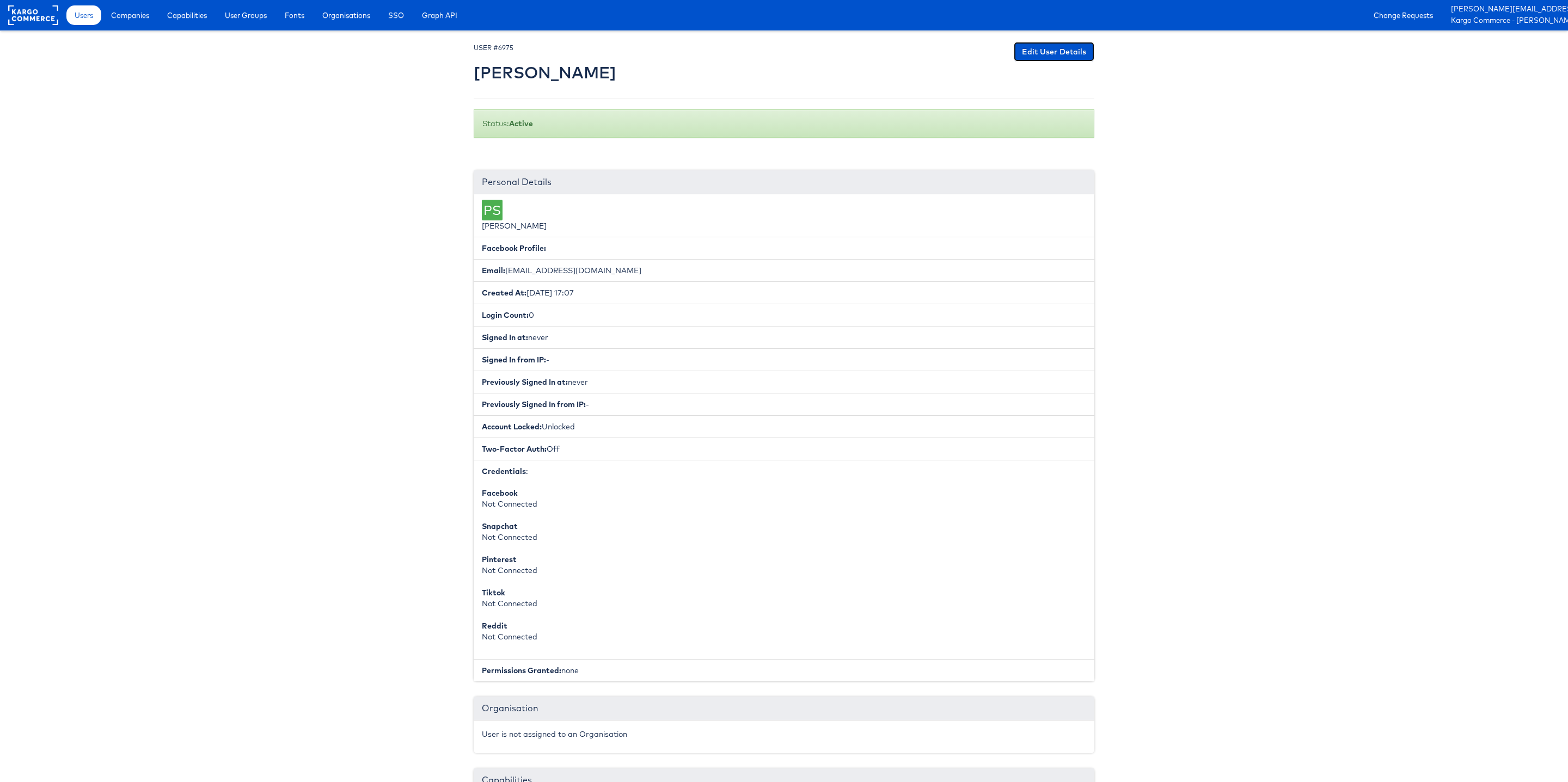
click at [1045, 48] on link "Edit User Details" at bounding box center [1054, 52] width 80 height 19
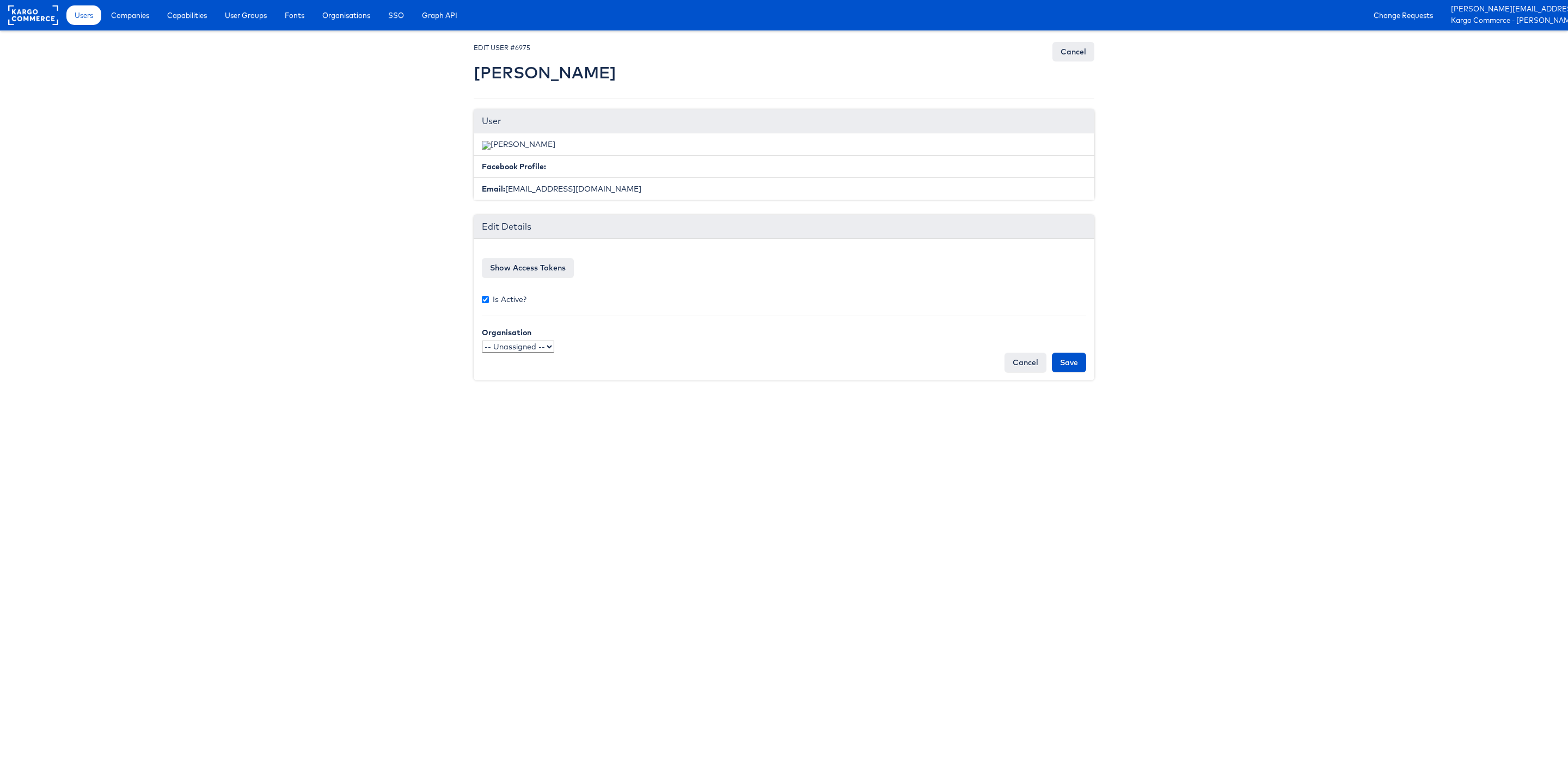
click at [529, 347] on select "-- Unassigned -- qaSSO 124.1test OKTA" at bounding box center [518, 347] width 72 height 12
click at [1066, 54] on link "Cancel" at bounding box center [1073, 52] width 42 height 19
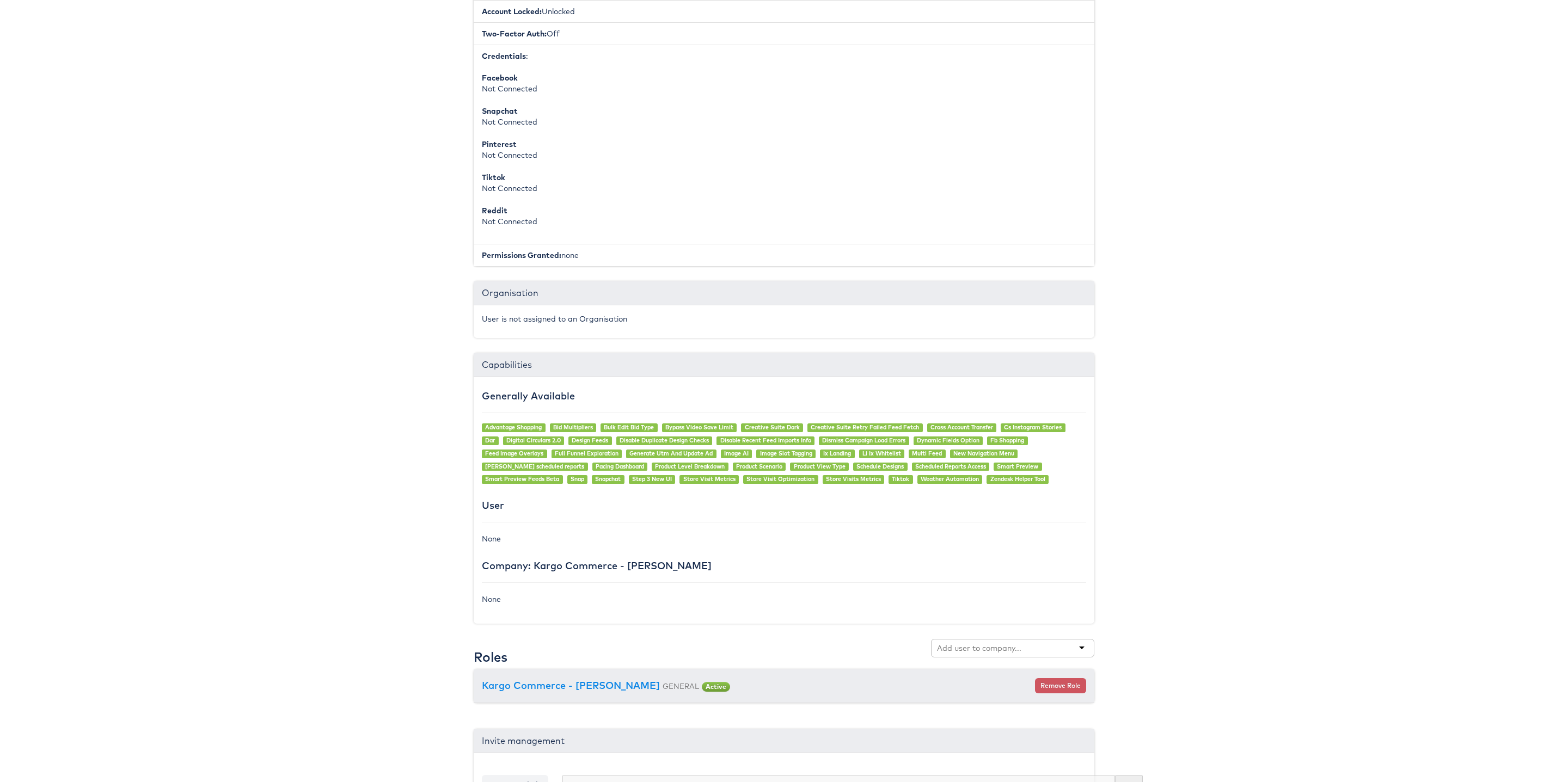
scroll to position [493, 0]
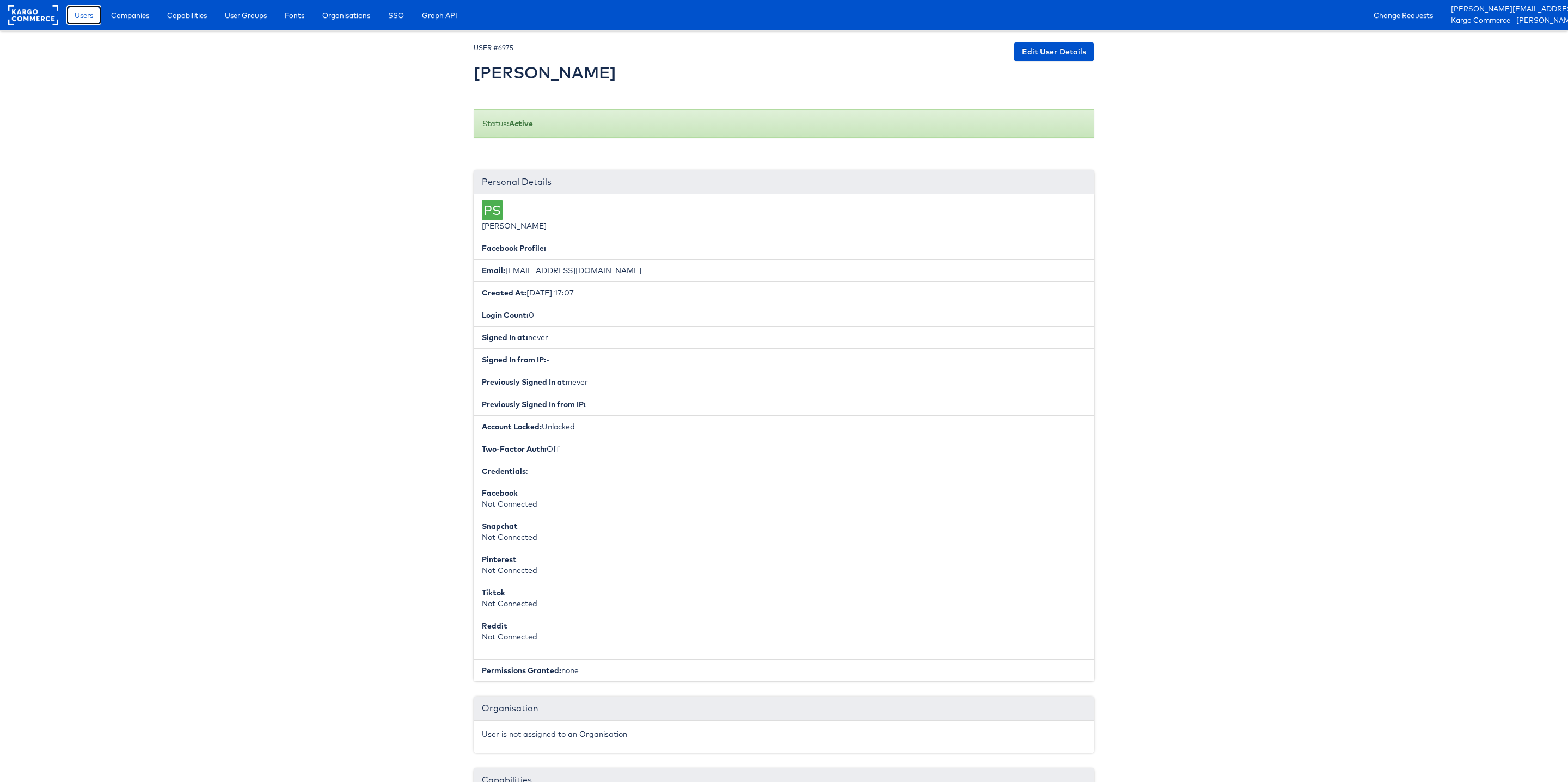
click at [79, 14] on span "Users" at bounding box center [84, 15] width 18 height 11
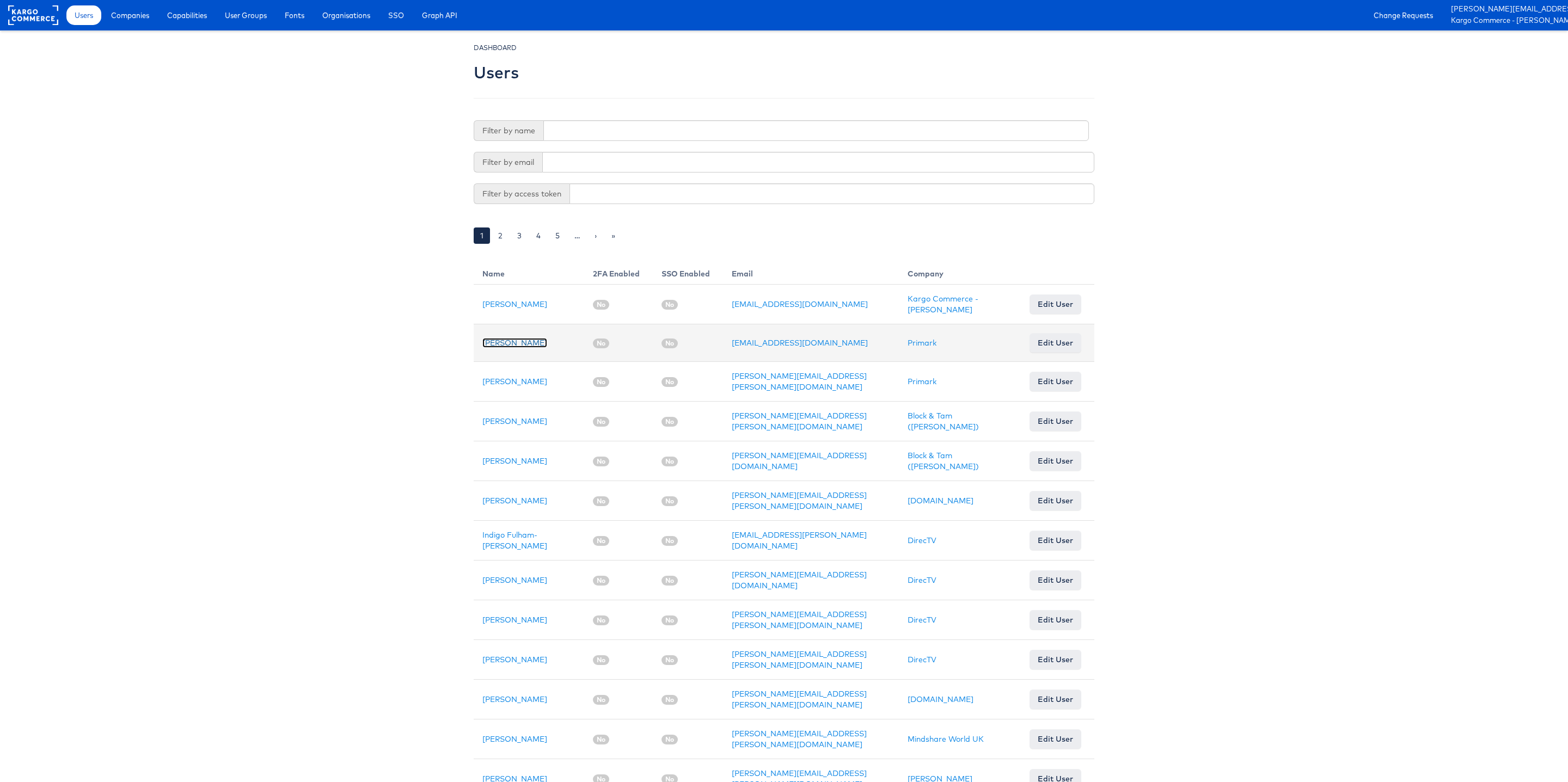
click at [511, 343] on link "[PERSON_NAME]" at bounding box center [514, 343] width 65 height 10
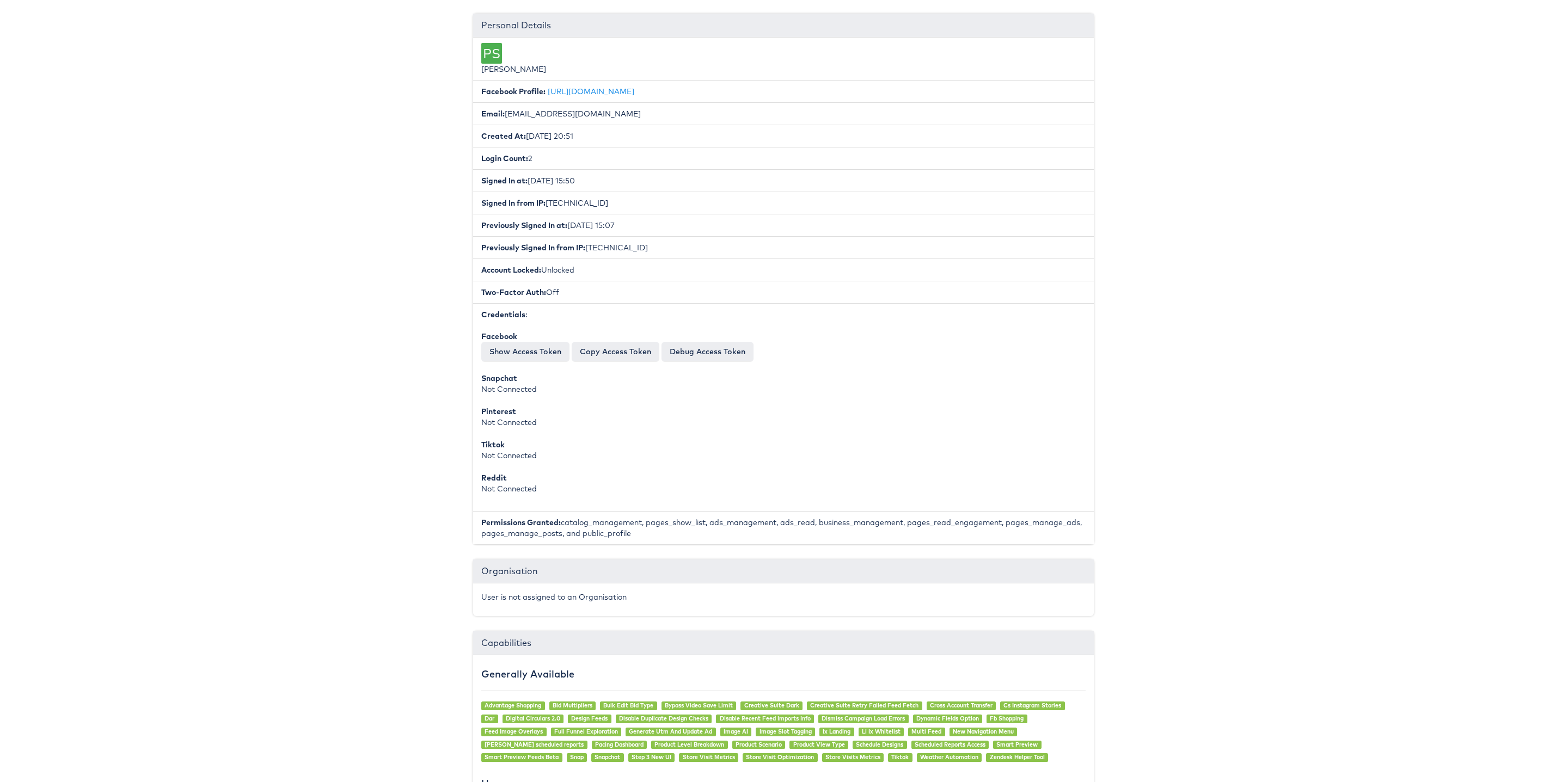
scroll to position [56, 1]
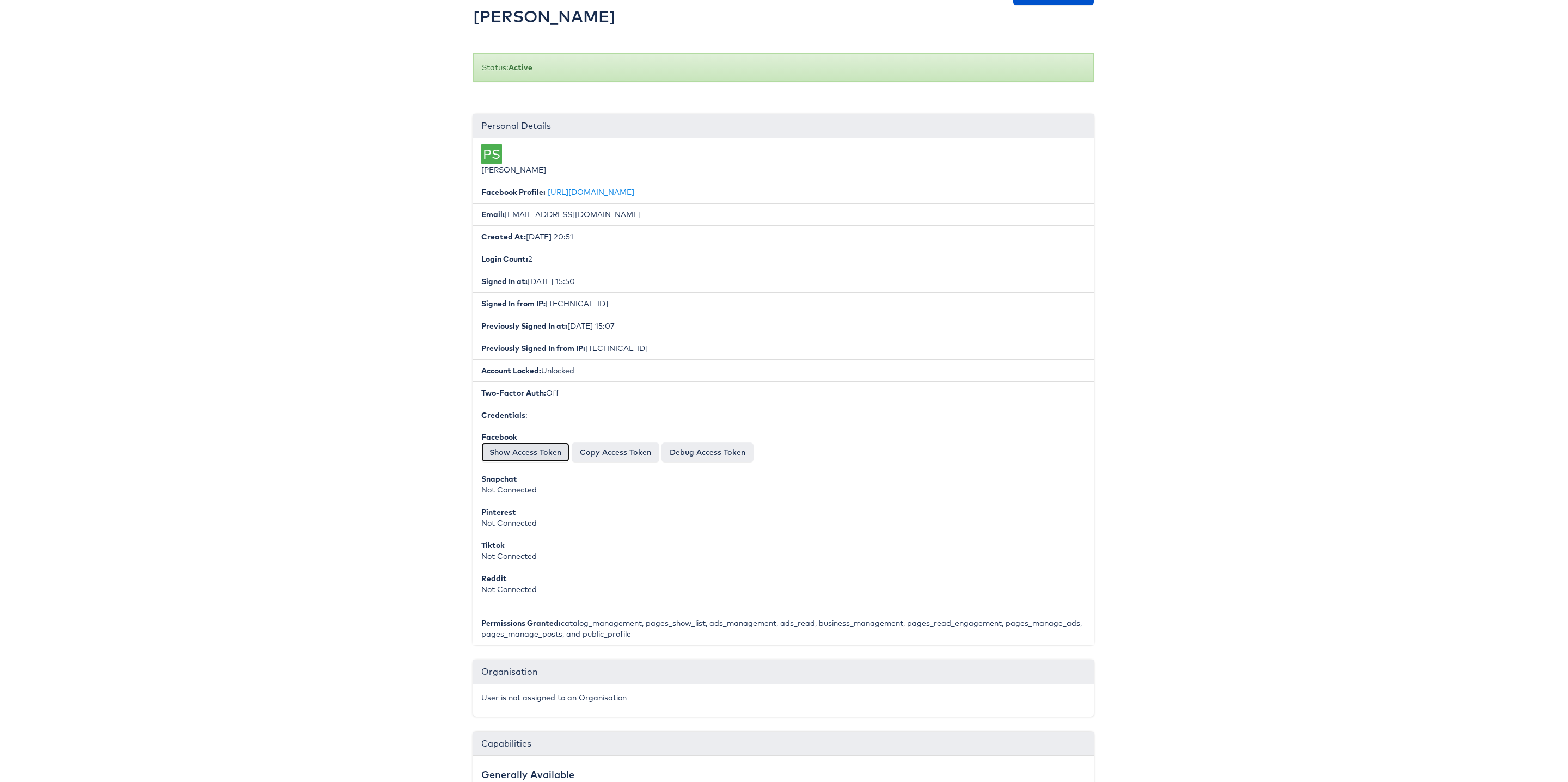
click at [528, 458] on button "Show Access Token" at bounding box center [525, 452] width 88 height 19
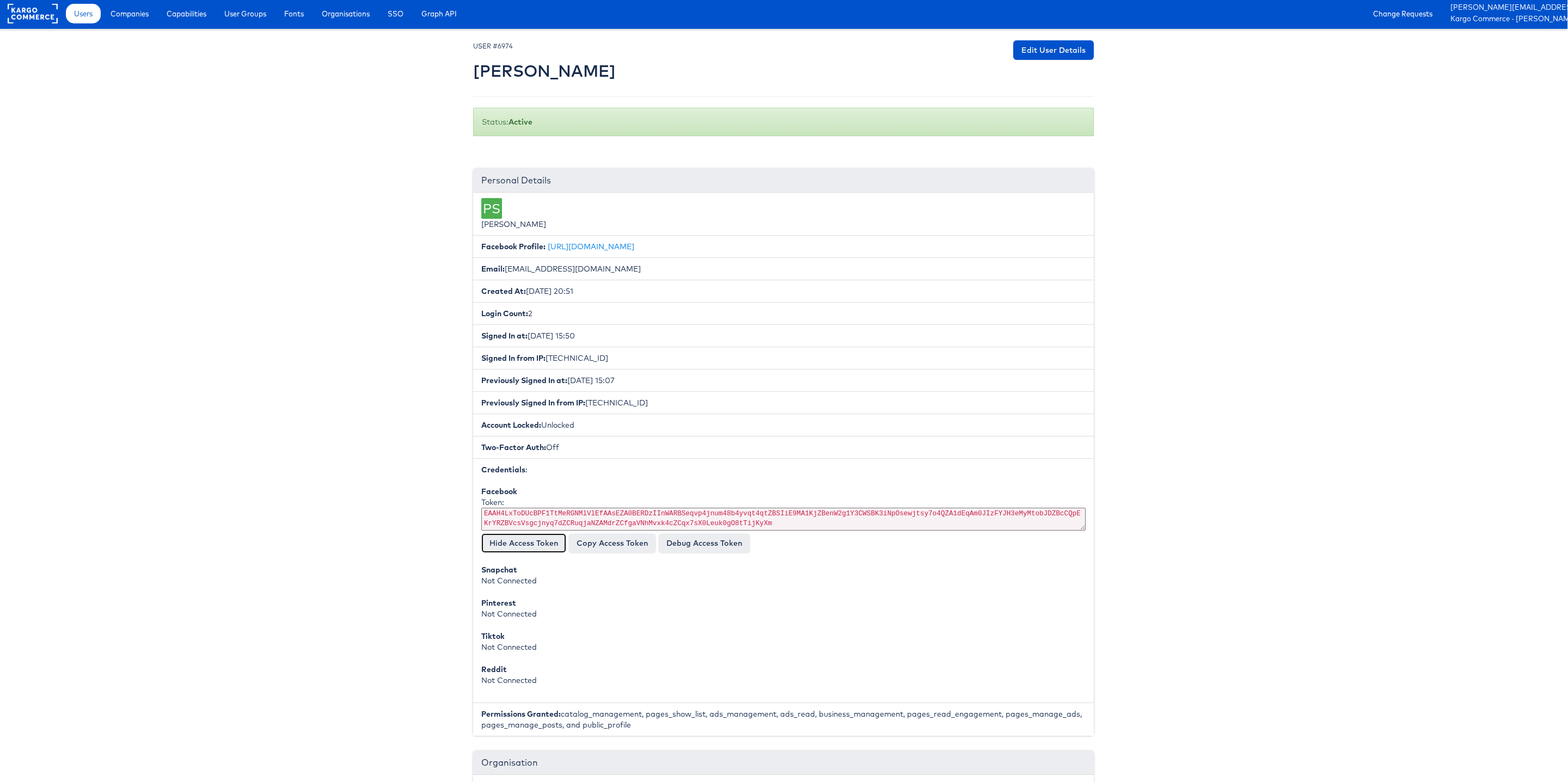
scroll to position [0, 1]
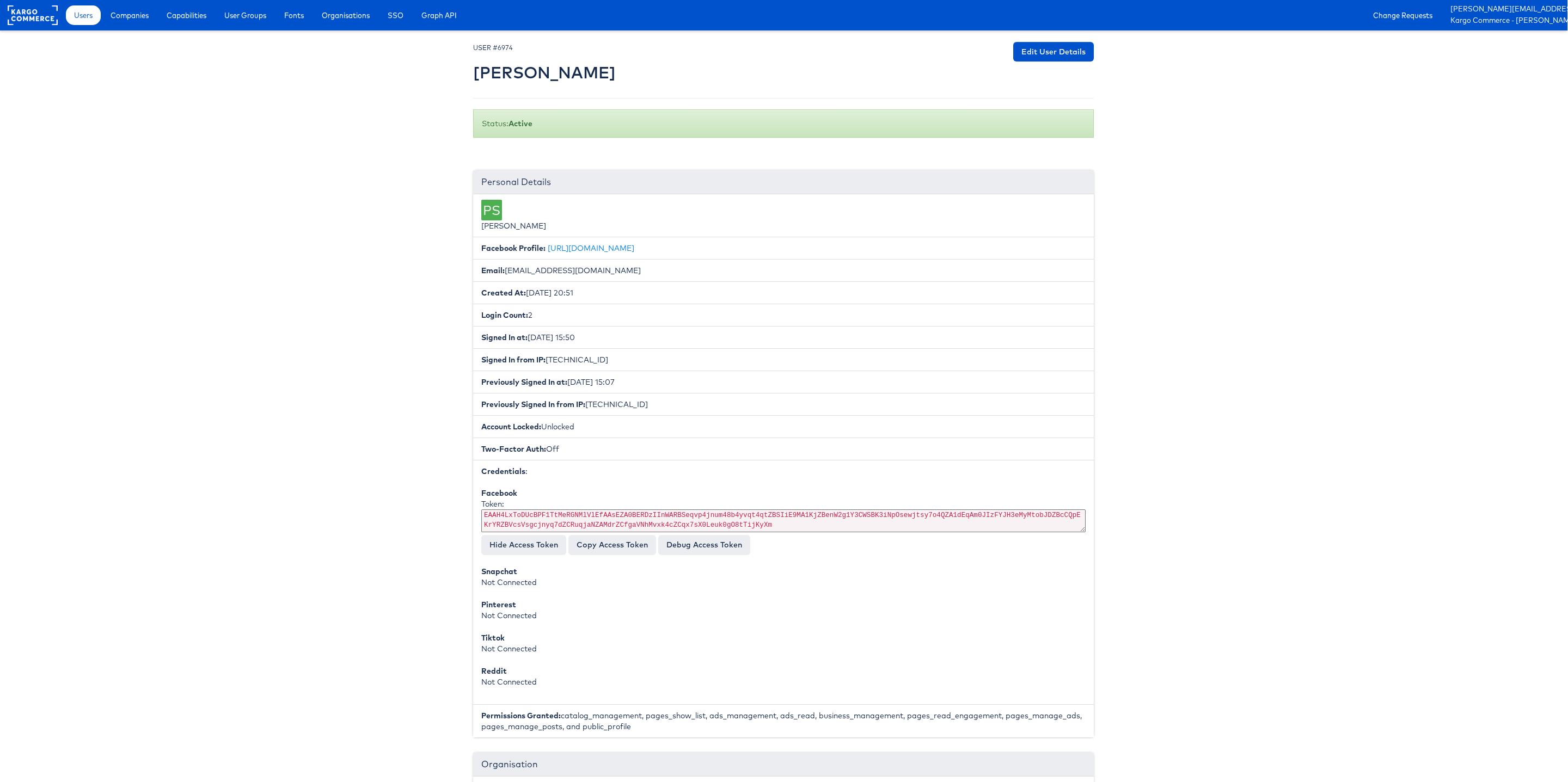
click at [1028, 62] on div at bounding box center [783, 65] width 621 height 45
click at [1033, 52] on link "Edit User Details" at bounding box center [1054, 52] width 80 height 19
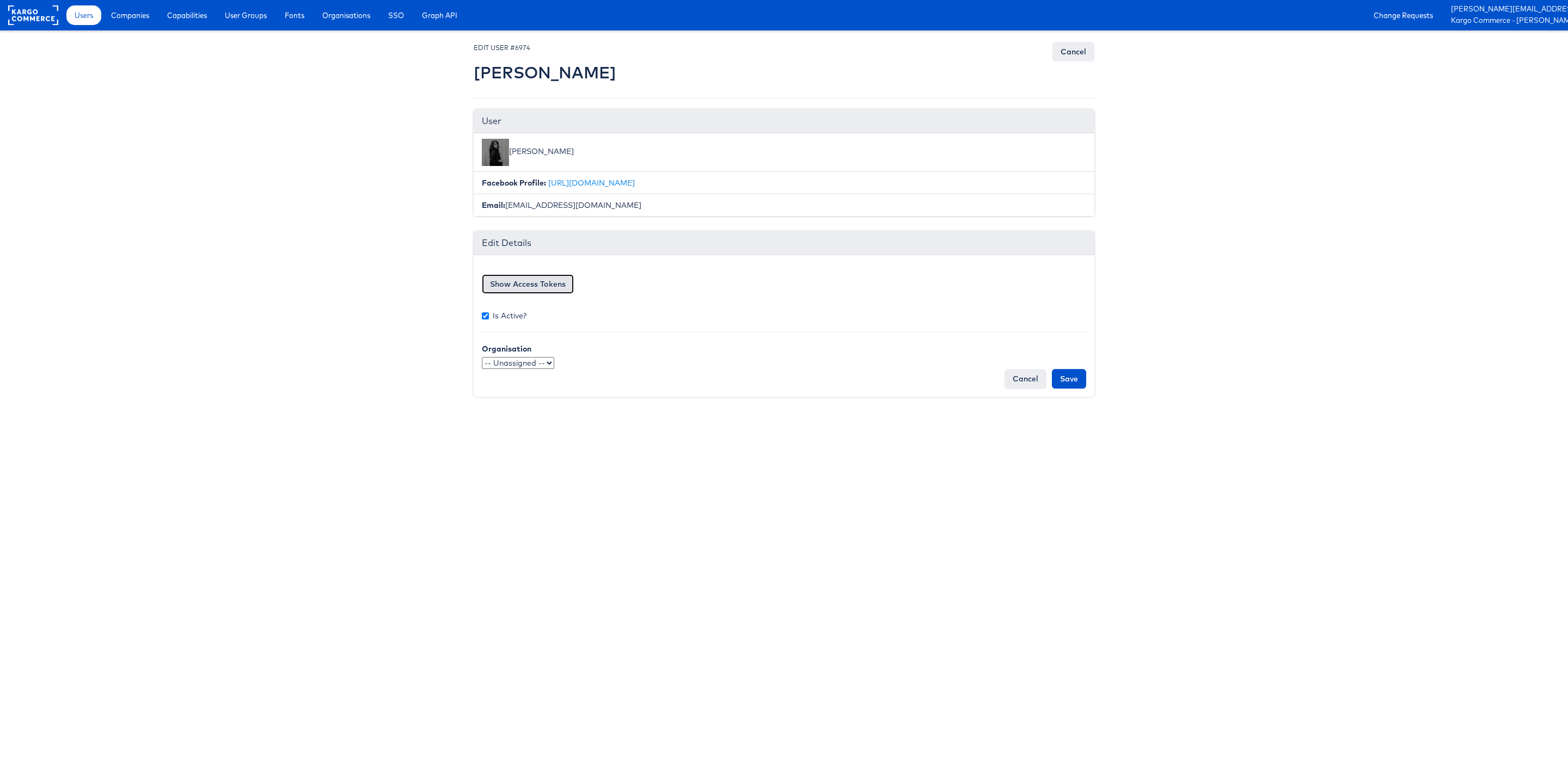
click at [553, 285] on button "Show Access Tokens" at bounding box center [528, 284] width 92 height 19
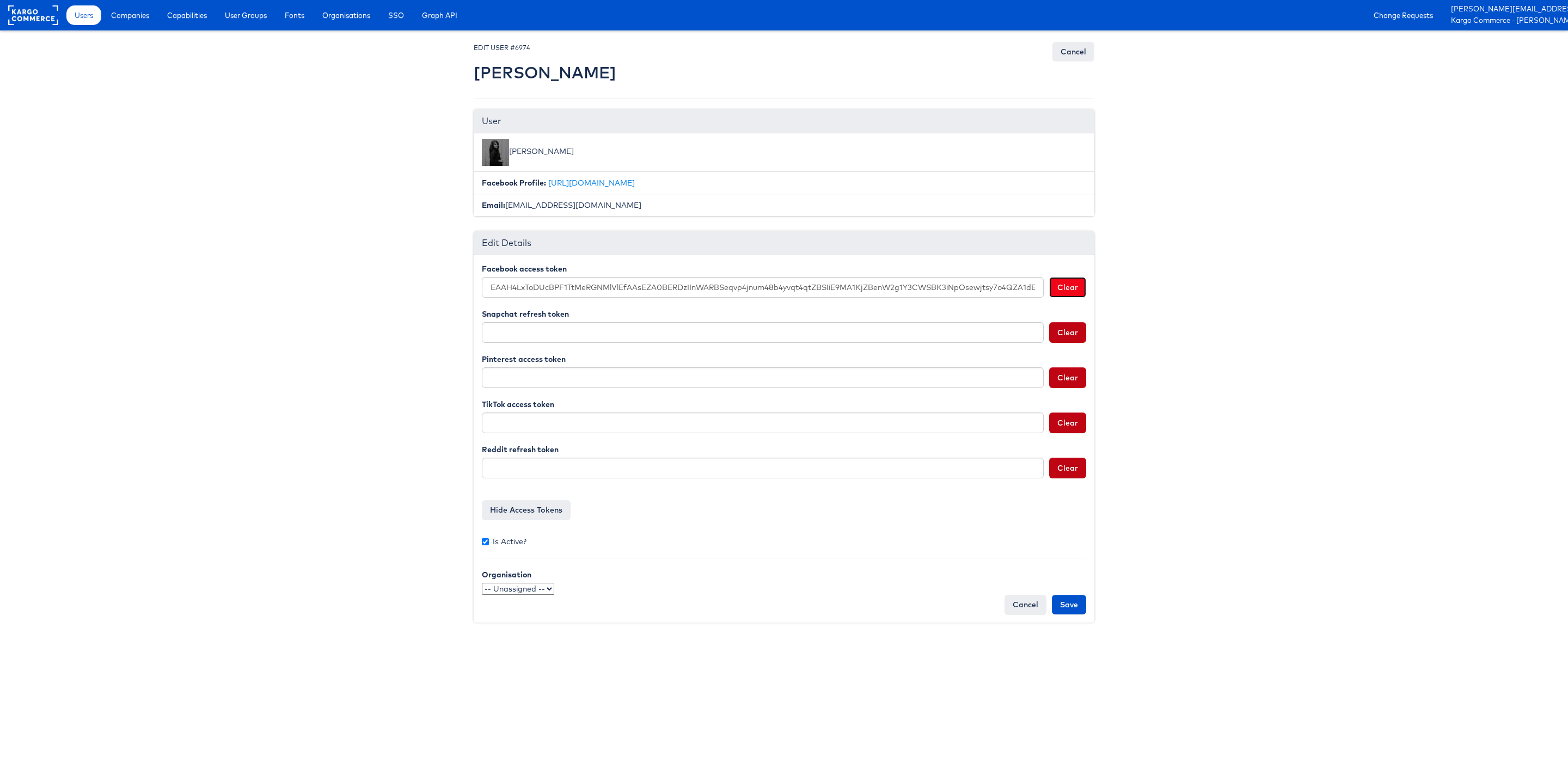
click at [1067, 290] on button "Clear" at bounding box center [1068, 287] width 37 height 21
click at [1068, 605] on input "Save" at bounding box center [1069, 605] width 34 height 19
type input "Saving..."
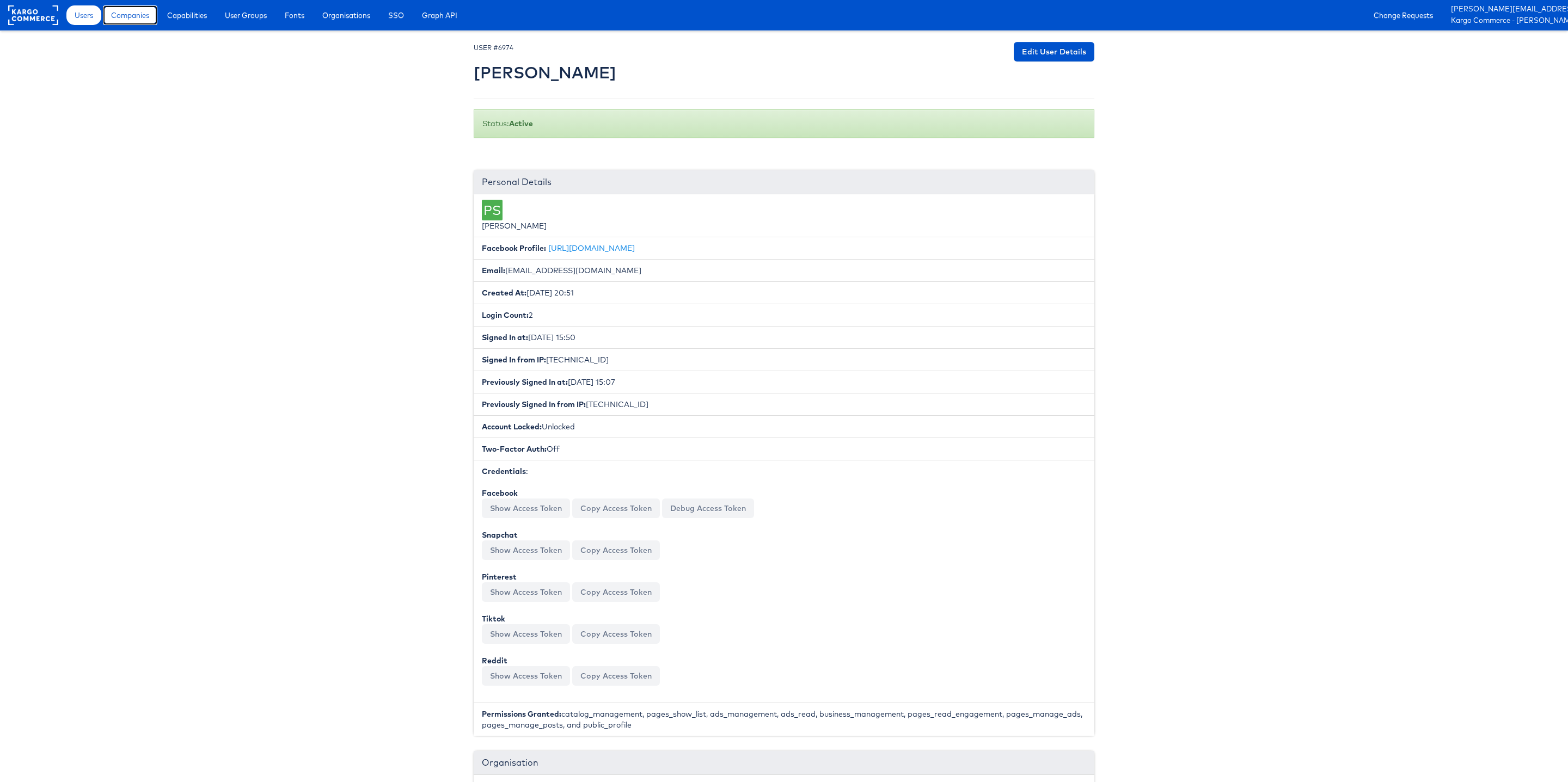
click at [128, 18] on span "Companies" at bounding box center [130, 15] width 38 height 11
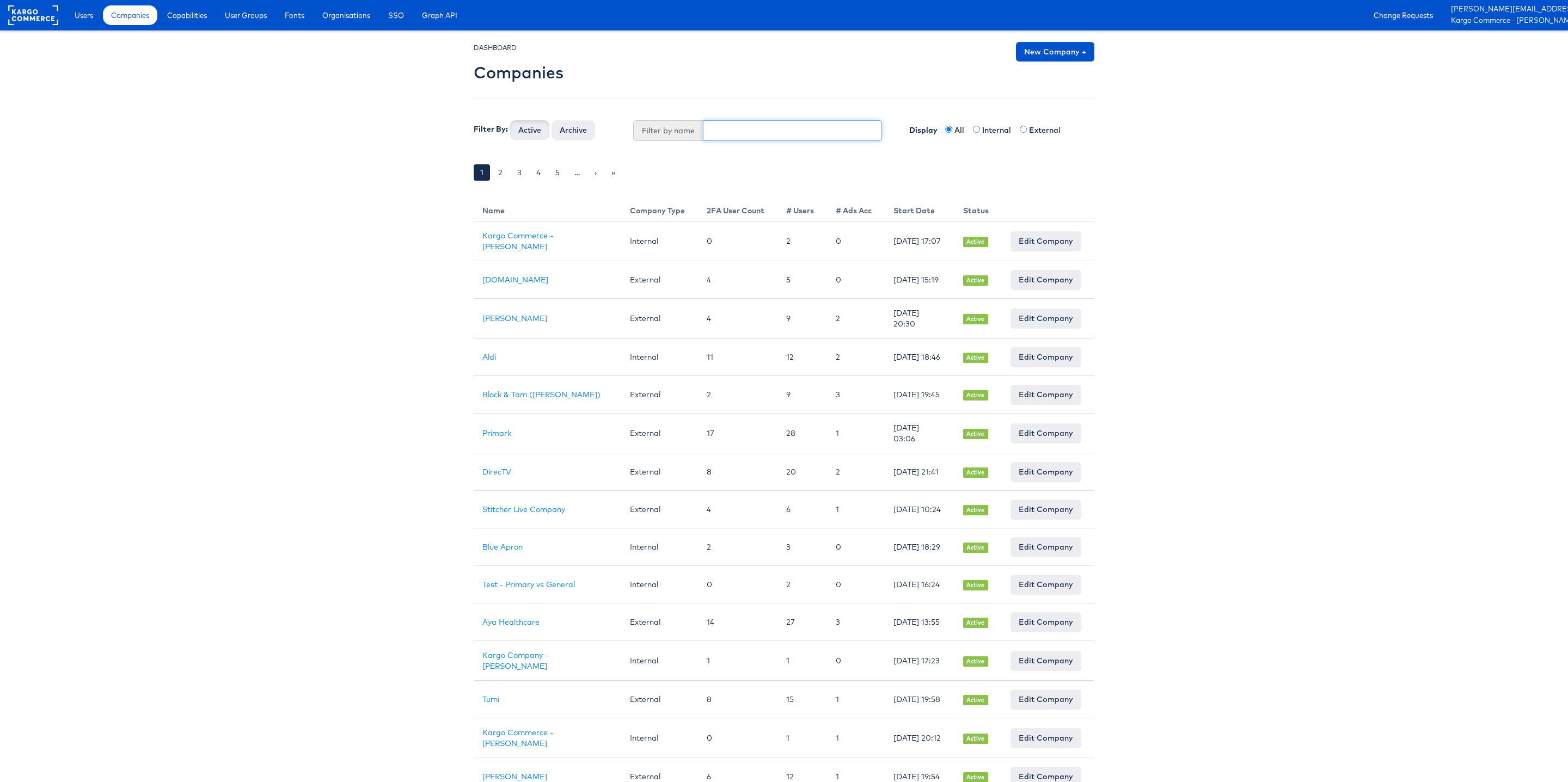
click at [729, 138] on input "text" at bounding box center [793, 131] width 180 height 21
type input "Prim"
click at [510, 120] on button "Active" at bounding box center [530, 130] width 39 height 19
